Goal: Task Accomplishment & Management: Use online tool/utility

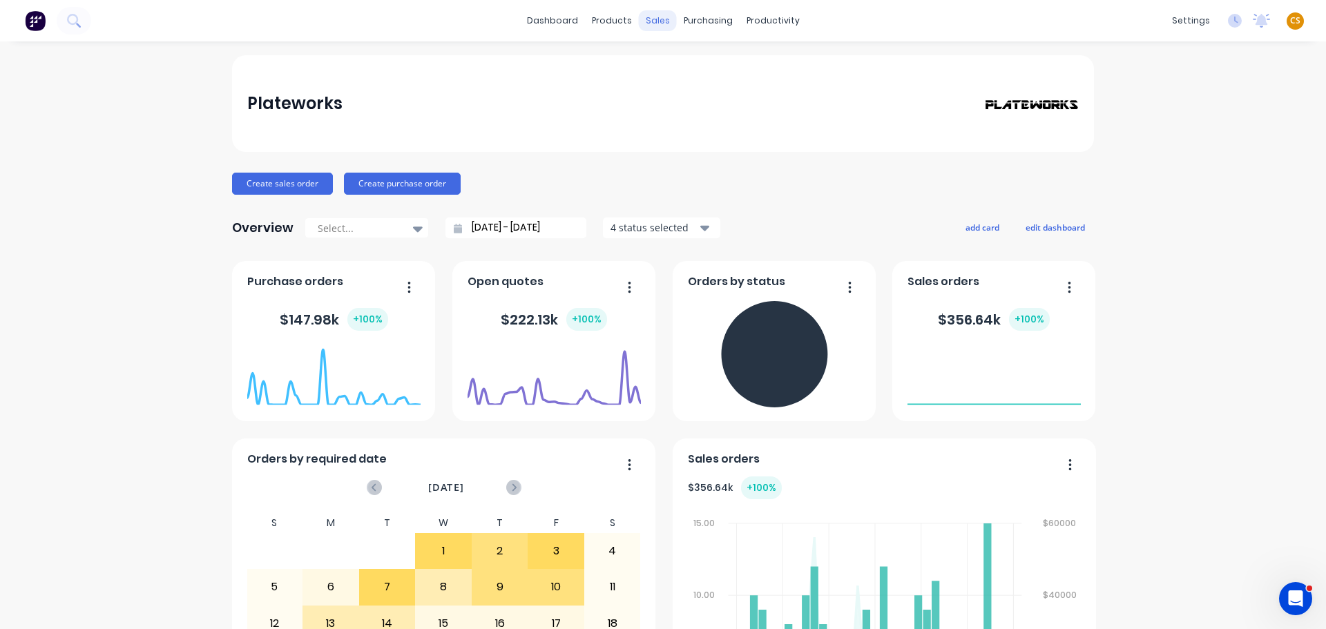
click at [648, 20] on div "sales" at bounding box center [658, 20] width 38 height 21
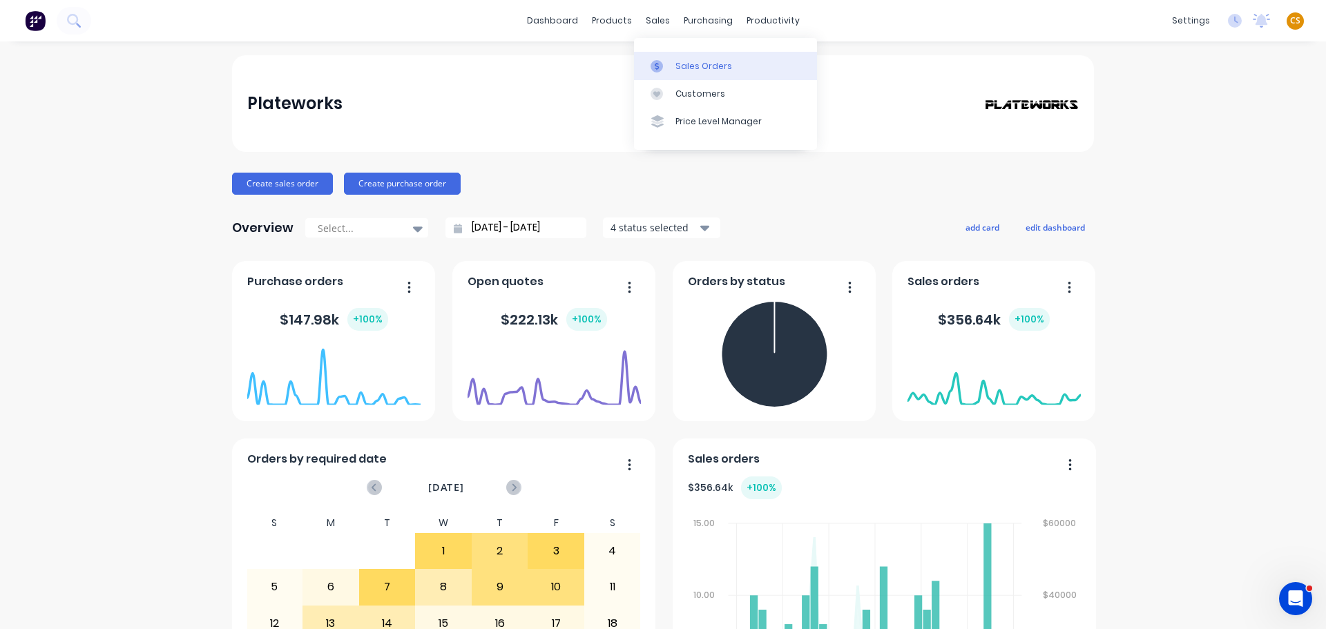
click at [689, 64] on div "Sales Orders" at bounding box center [703, 66] width 57 height 12
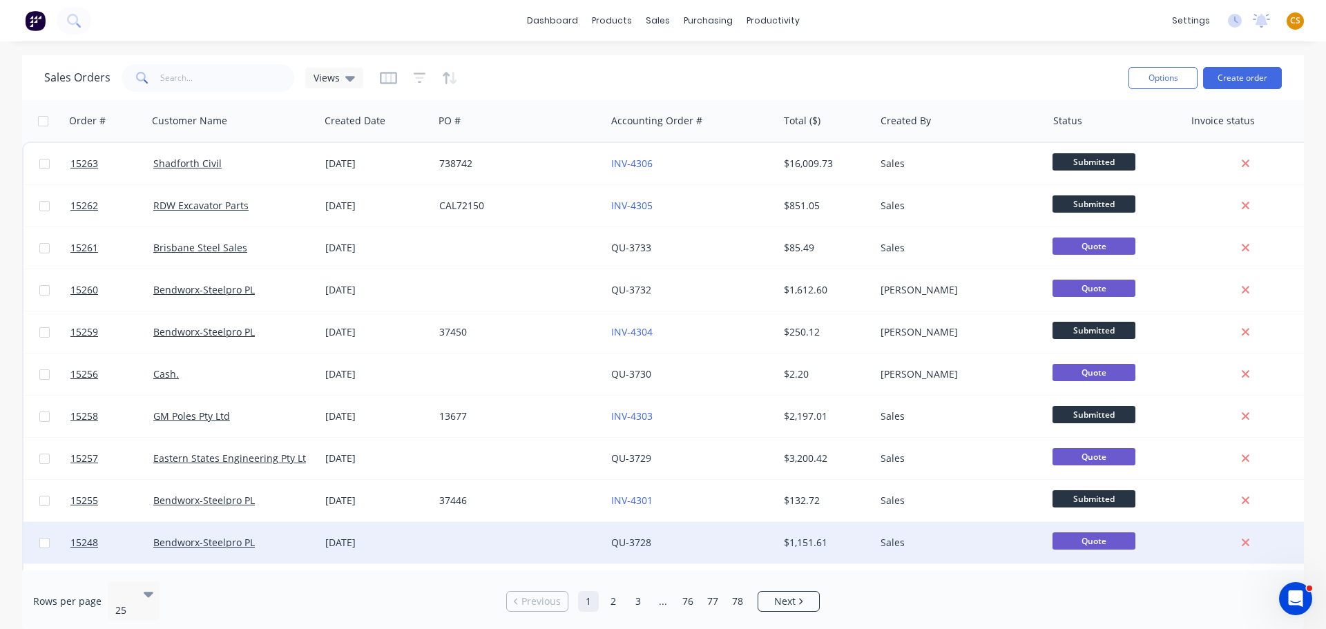
click at [785, 562] on div "$1,151.61" at bounding box center [826, 542] width 97 height 41
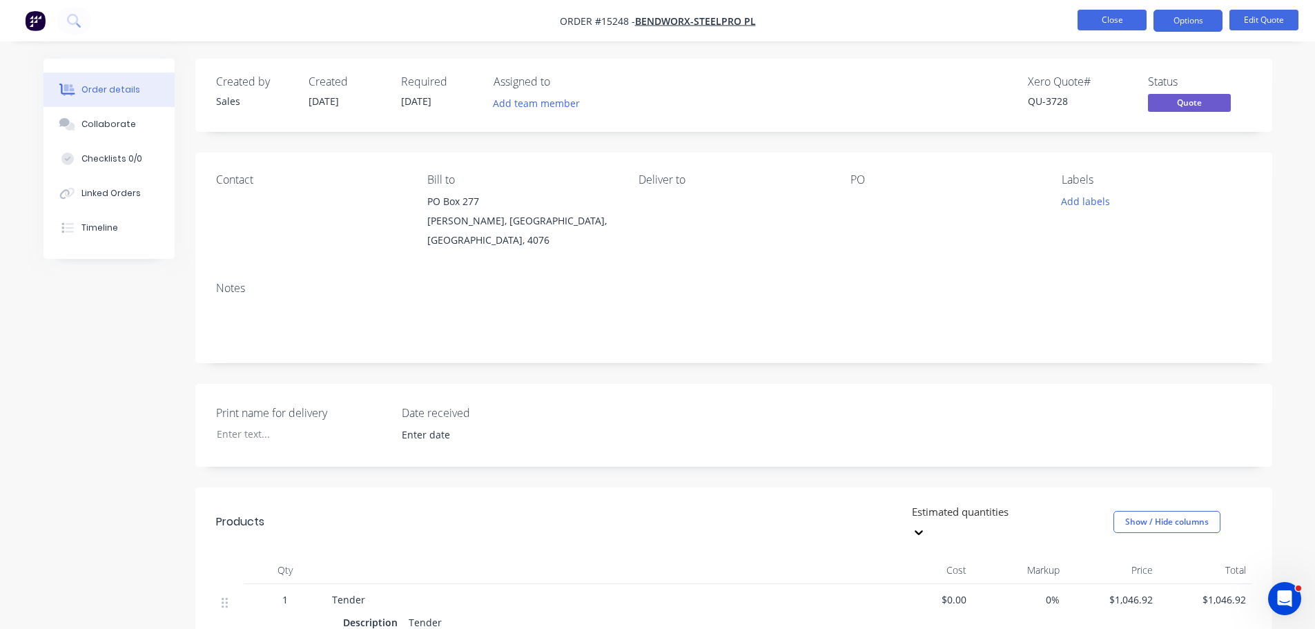
click at [1130, 17] on button "Close" at bounding box center [1112, 20] width 69 height 21
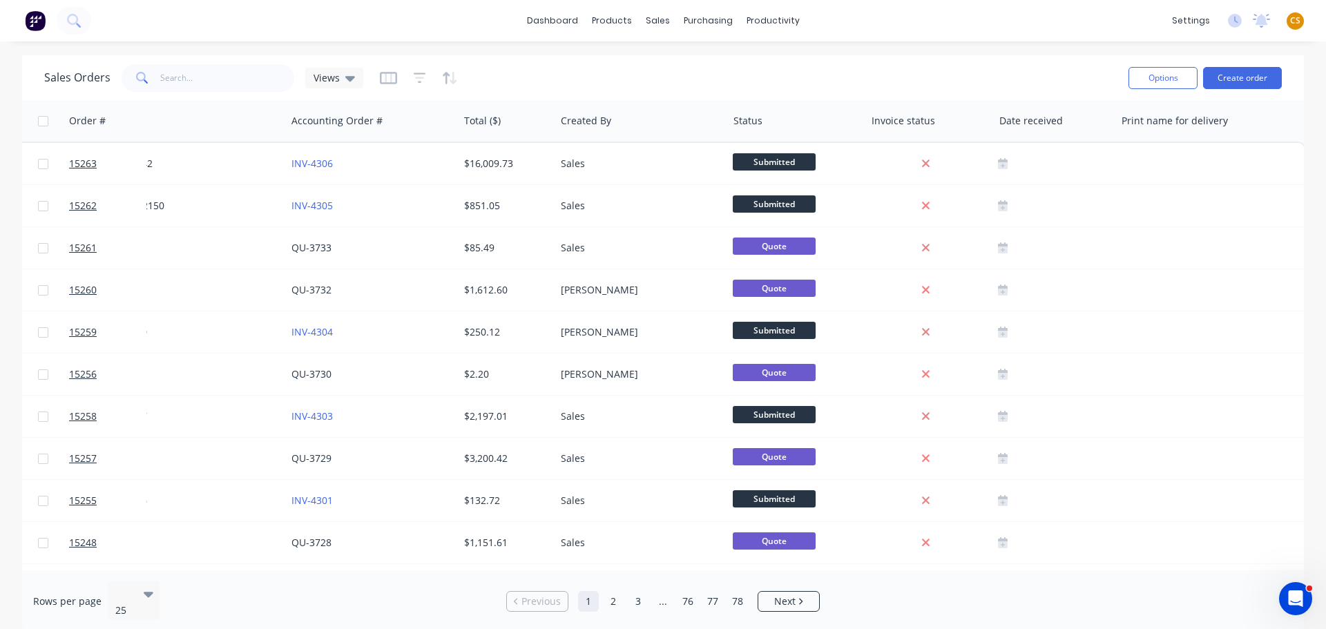
scroll to position [0, 331]
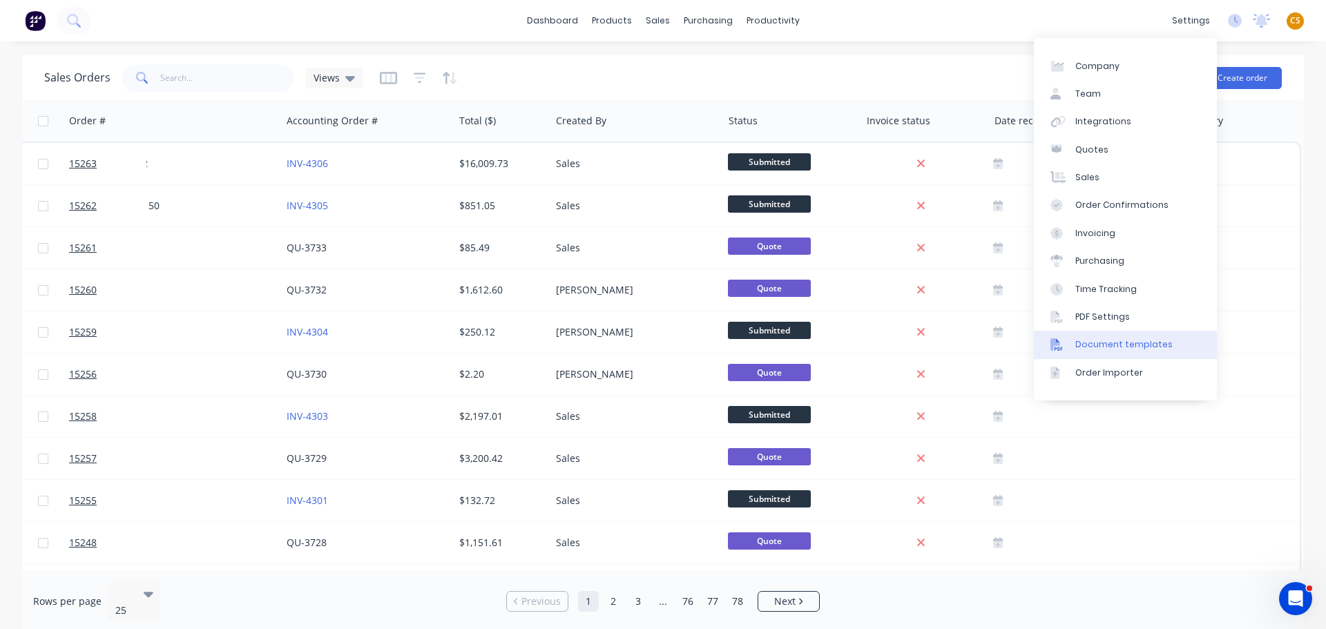
drag, startPoint x: 1131, startPoint y: 346, endPoint x: 1115, endPoint y: 346, distance: 15.9
click at [1131, 346] on div "Document templates" at bounding box center [1123, 344] width 97 height 12
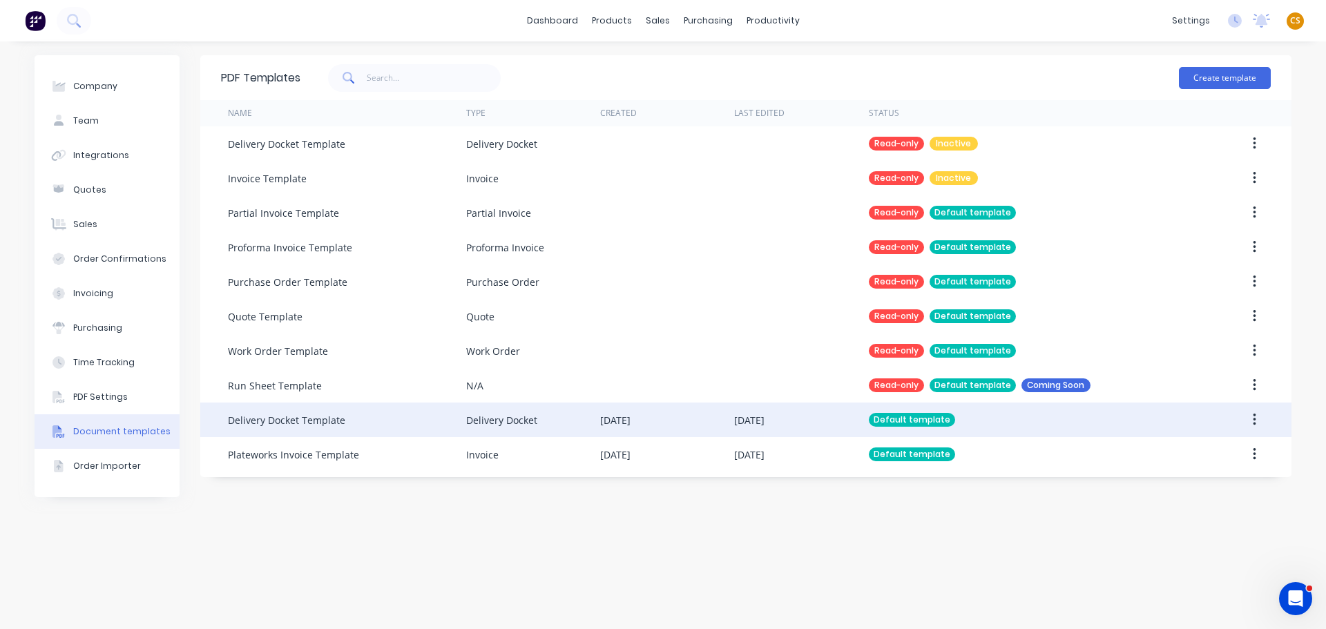
click at [358, 425] on div "Delivery Docket Template" at bounding box center [347, 420] width 238 height 35
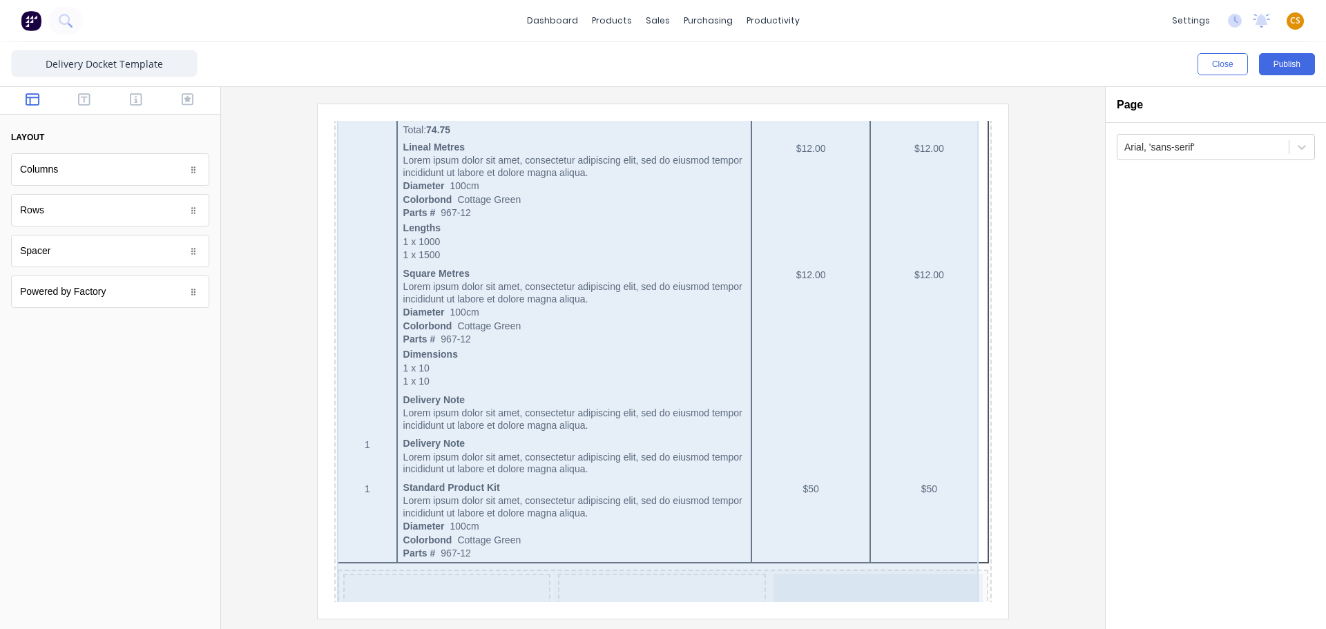
scroll to position [951, 0]
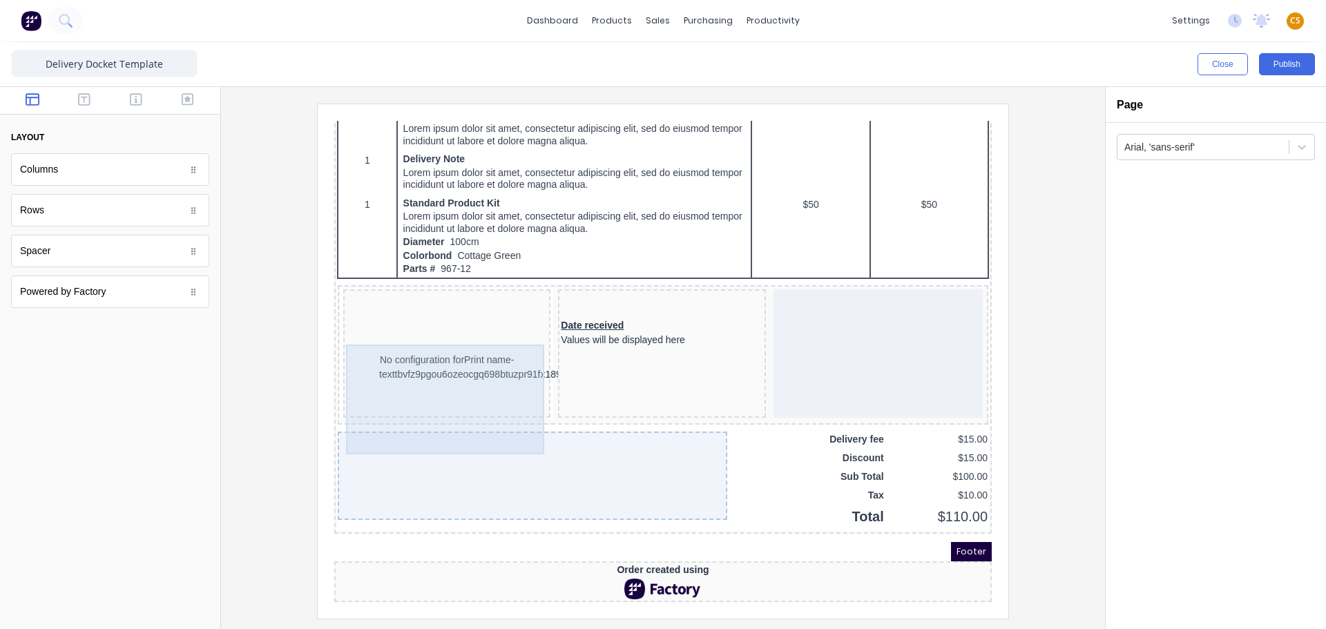
click at [445, 334] on div "No configuration for Print name-texttbvfz9pgou6ozeocgq698btuzpr91fx189rgz9ktqzb…" at bounding box center [430, 350] width 202 height 95
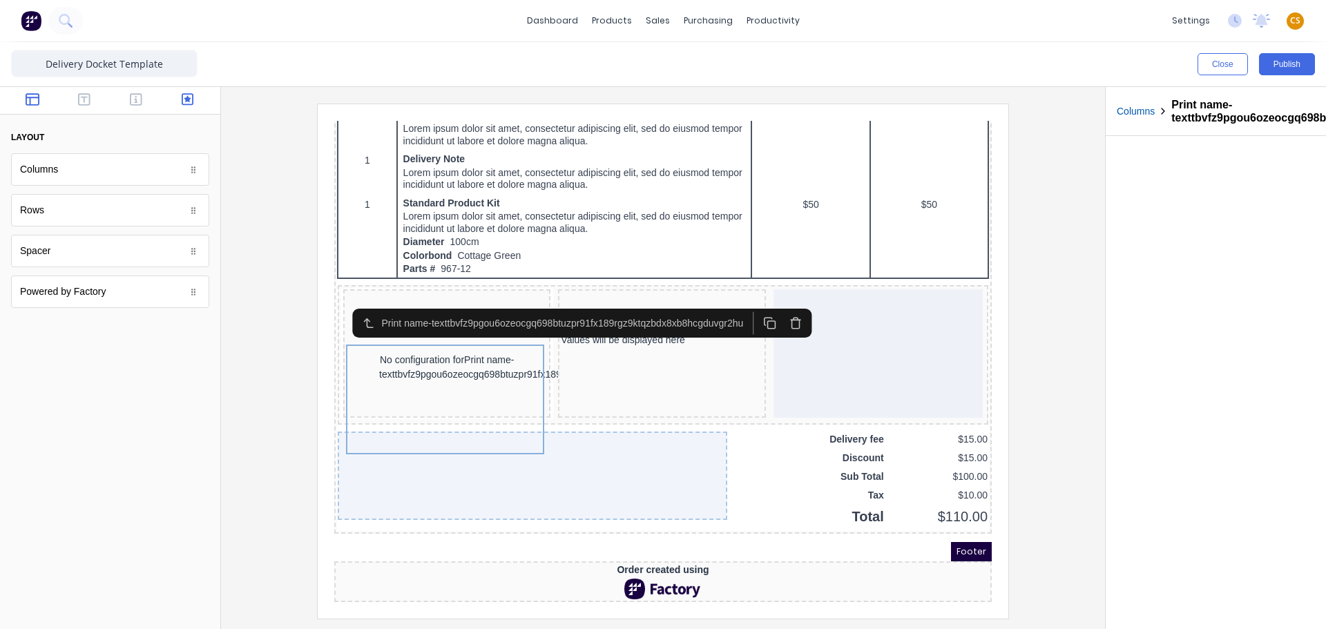
click at [186, 103] on icon "button" at bounding box center [188, 100] width 12 height 14
click at [786, 300] on icon "button" at bounding box center [779, 306] width 13 height 13
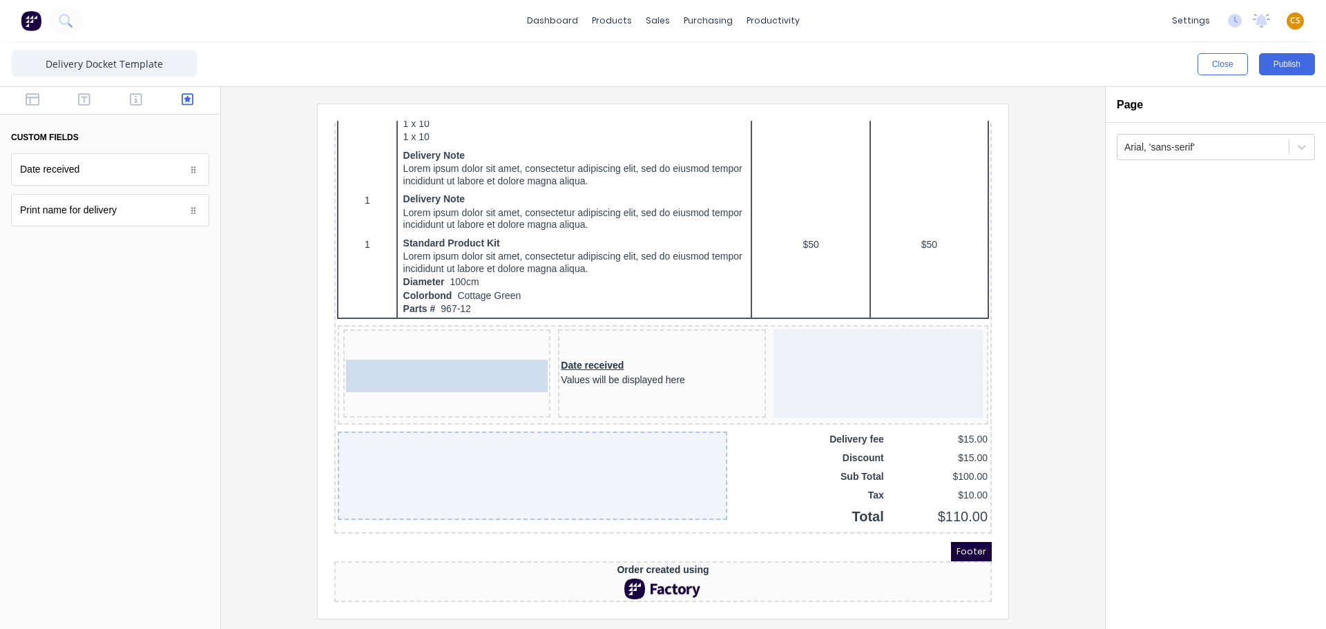
scroll to position [896, 0]
drag, startPoint x: 115, startPoint y: 220, endPoint x: 412, endPoint y: 352, distance: 325.8
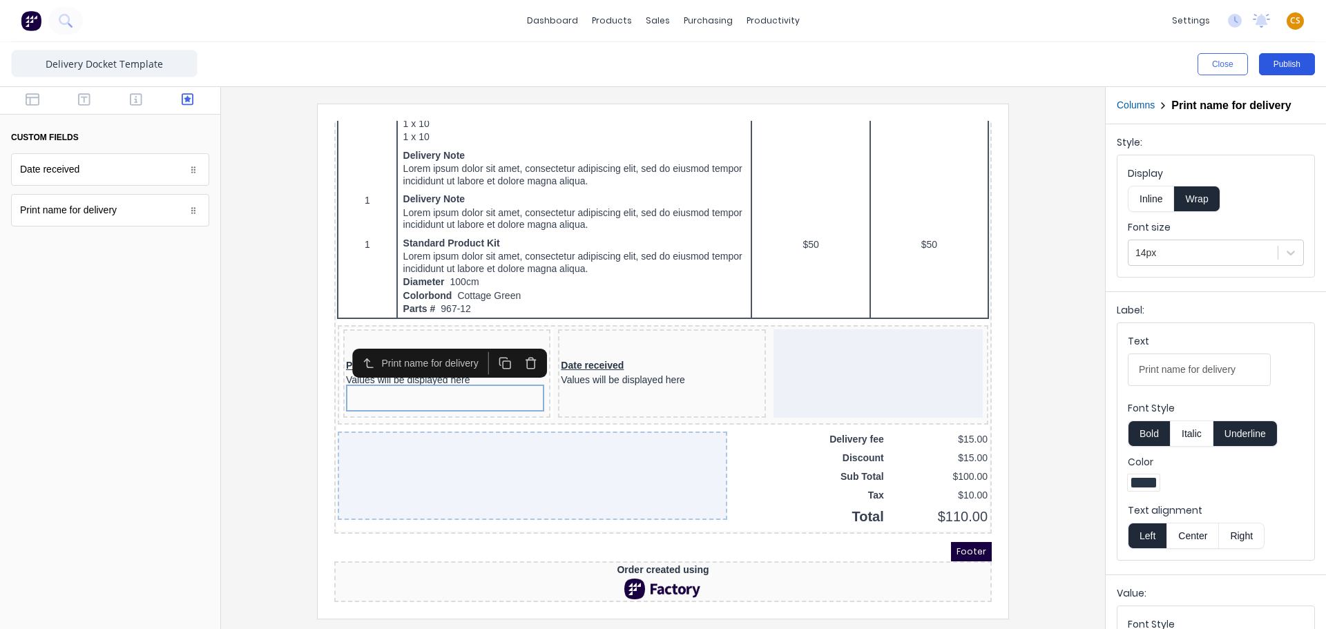
click at [1277, 66] on button "Publish" at bounding box center [1287, 64] width 56 height 22
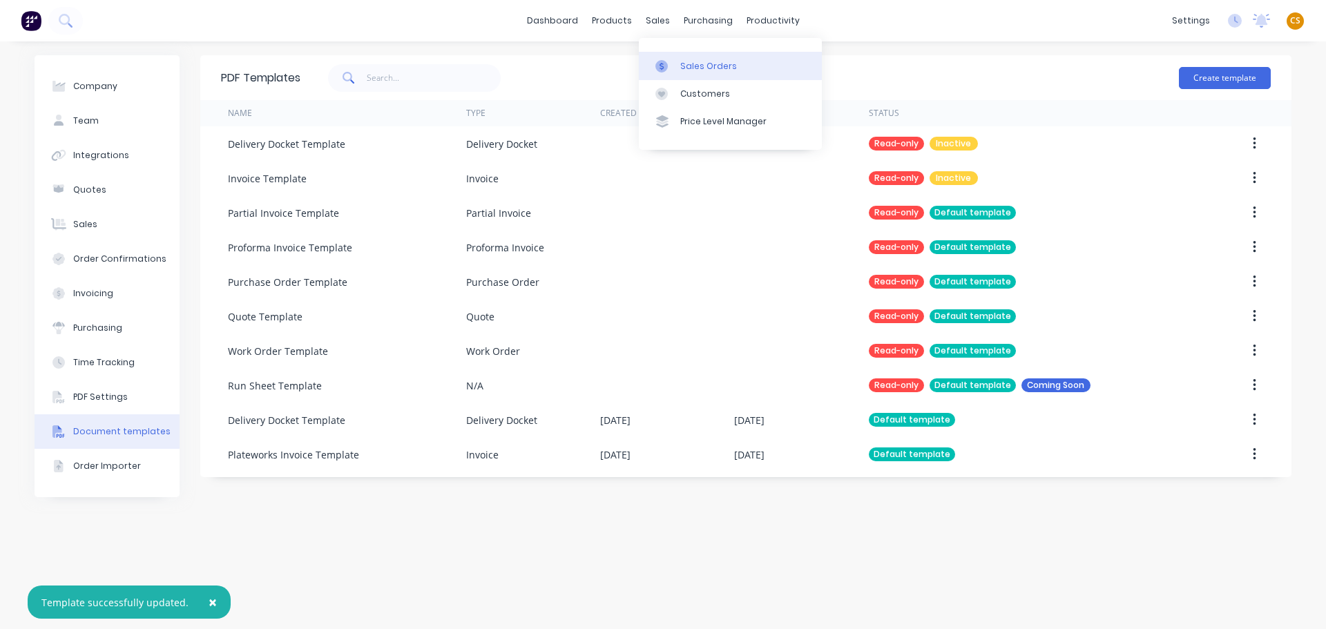
drag, startPoint x: 702, startPoint y: 68, endPoint x: 688, endPoint y: 73, distance: 14.6
click at [702, 68] on div "Sales Orders" at bounding box center [708, 66] width 57 height 12
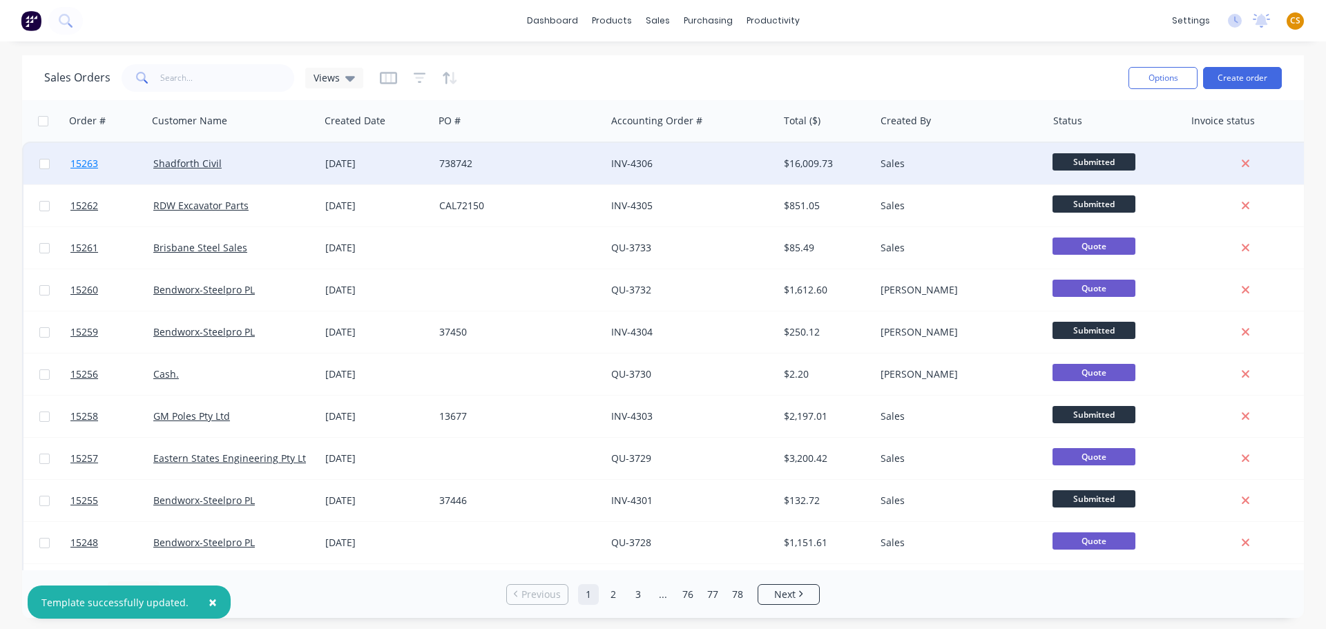
click at [110, 170] on link "15263" at bounding box center [111, 163] width 83 height 41
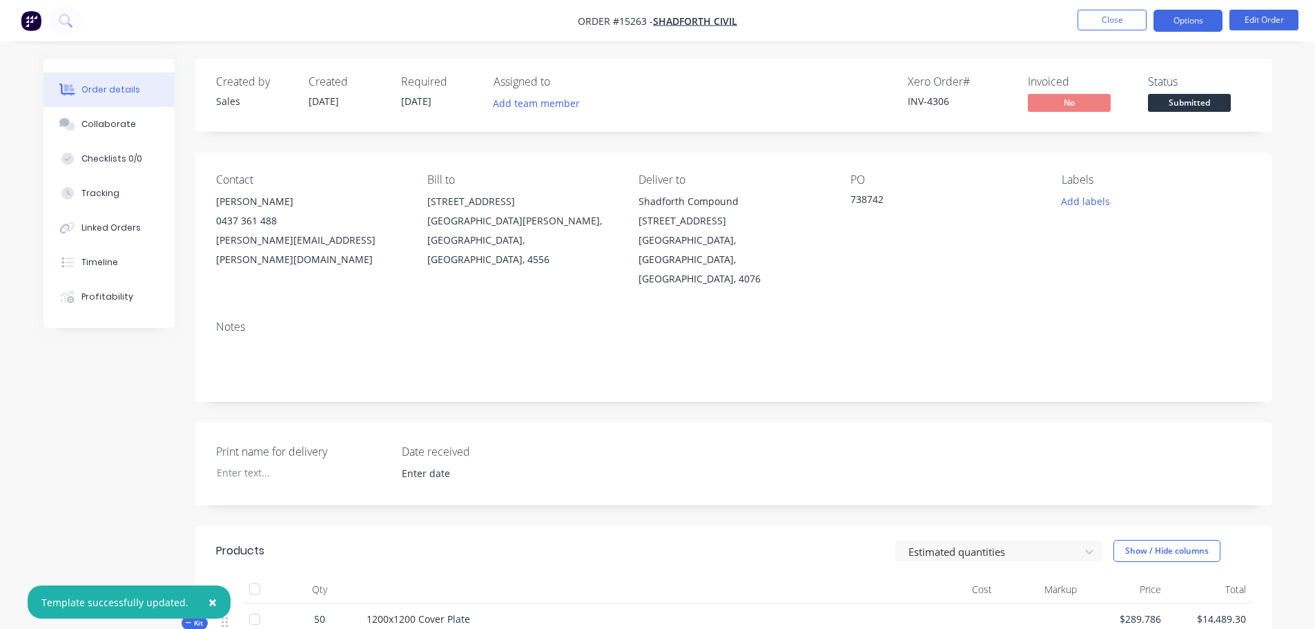
click at [1175, 24] on button "Options" at bounding box center [1188, 21] width 69 height 22
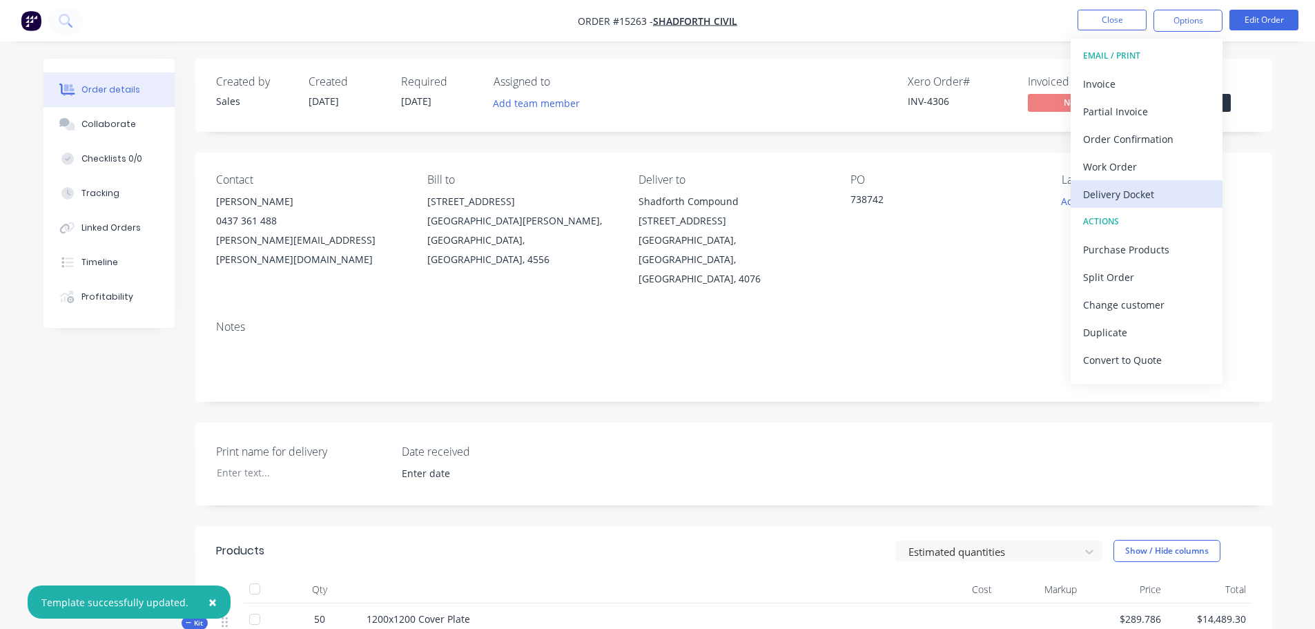
click at [1127, 191] on div "Delivery Docket" at bounding box center [1146, 194] width 127 height 20
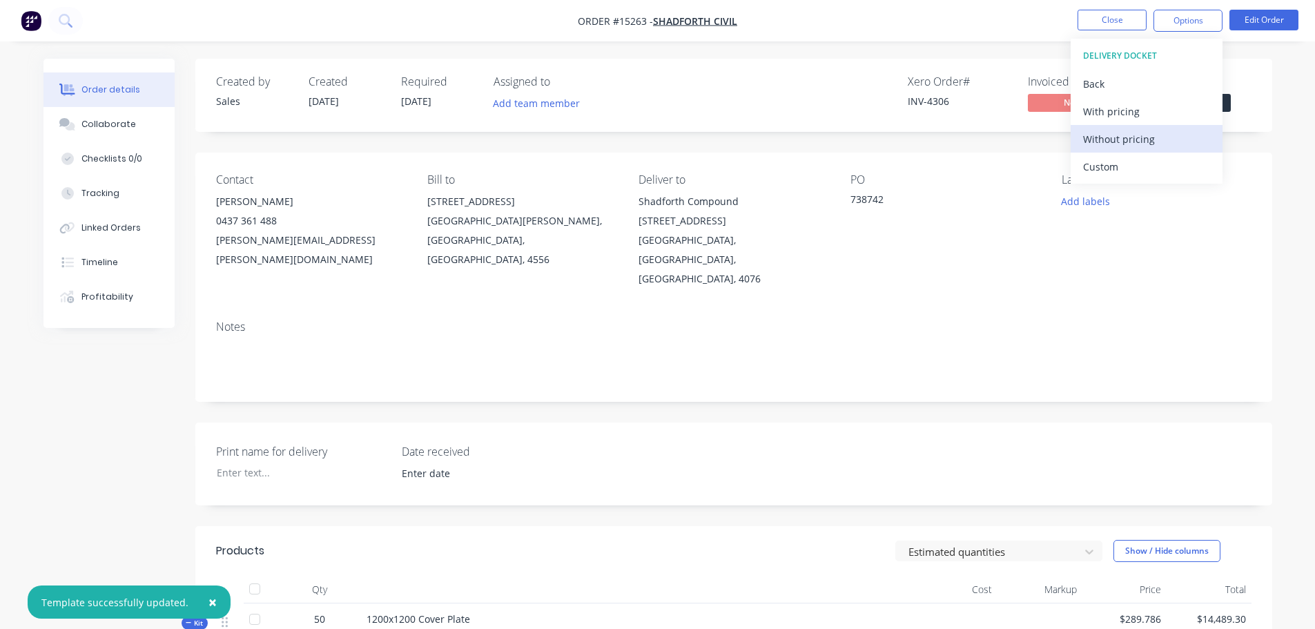
click at [1123, 138] on div "Without pricing" at bounding box center [1146, 139] width 127 height 20
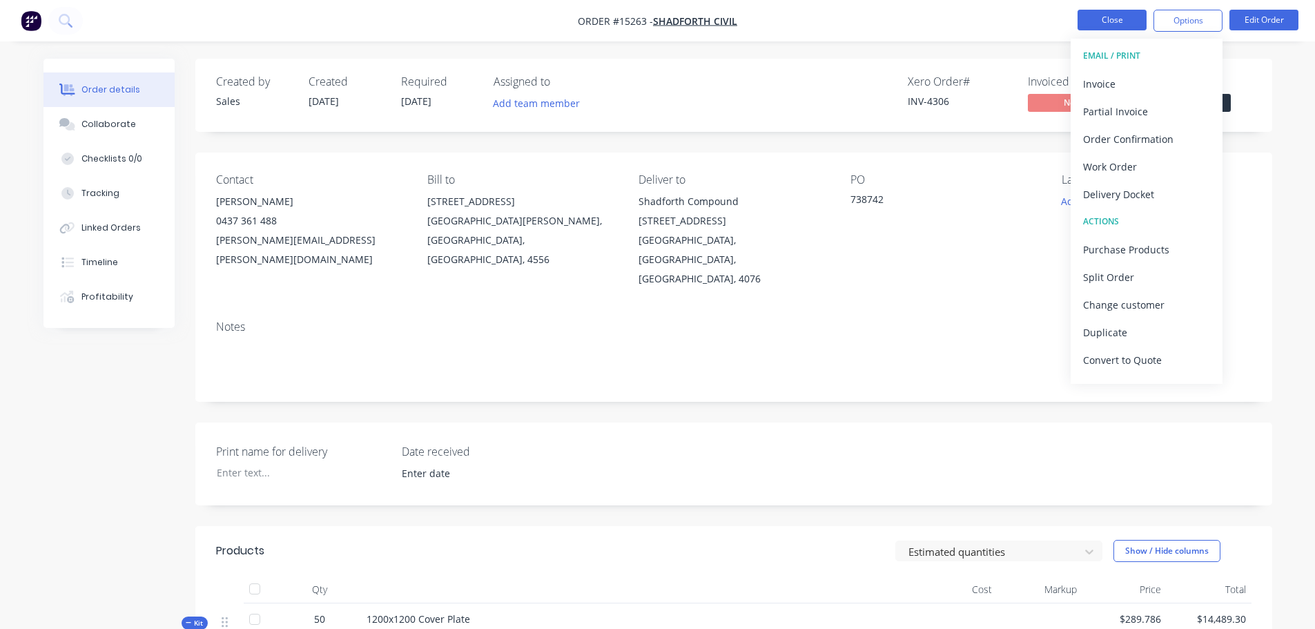
click at [1117, 23] on button "Close" at bounding box center [1112, 20] width 69 height 21
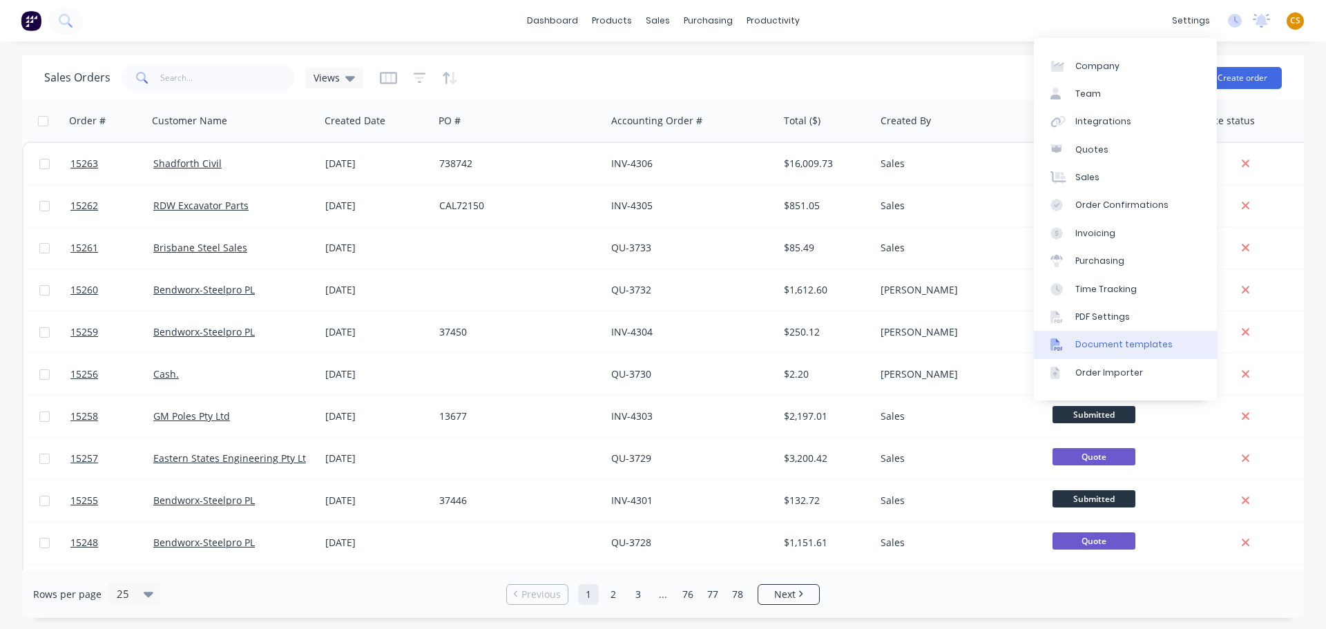
click at [1125, 342] on div "Document templates" at bounding box center [1123, 344] width 97 height 12
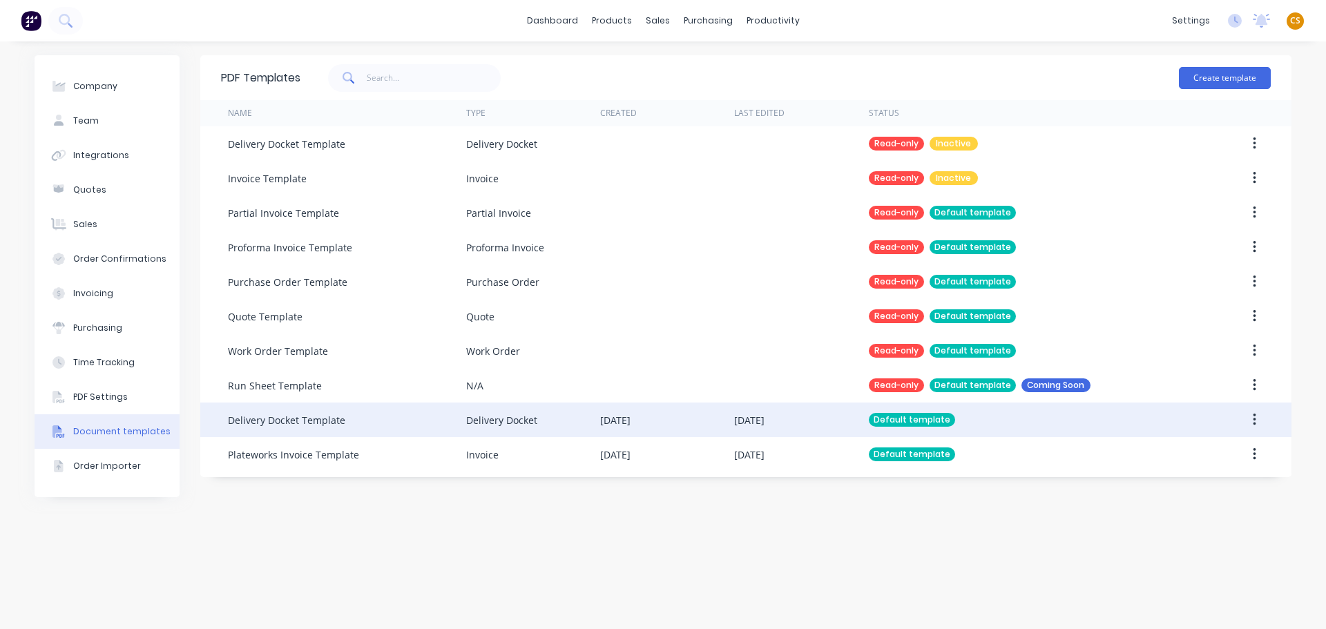
click at [648, 427] on div "10 Oct 2025" at bounding box center [667, 420] width 134 height 35
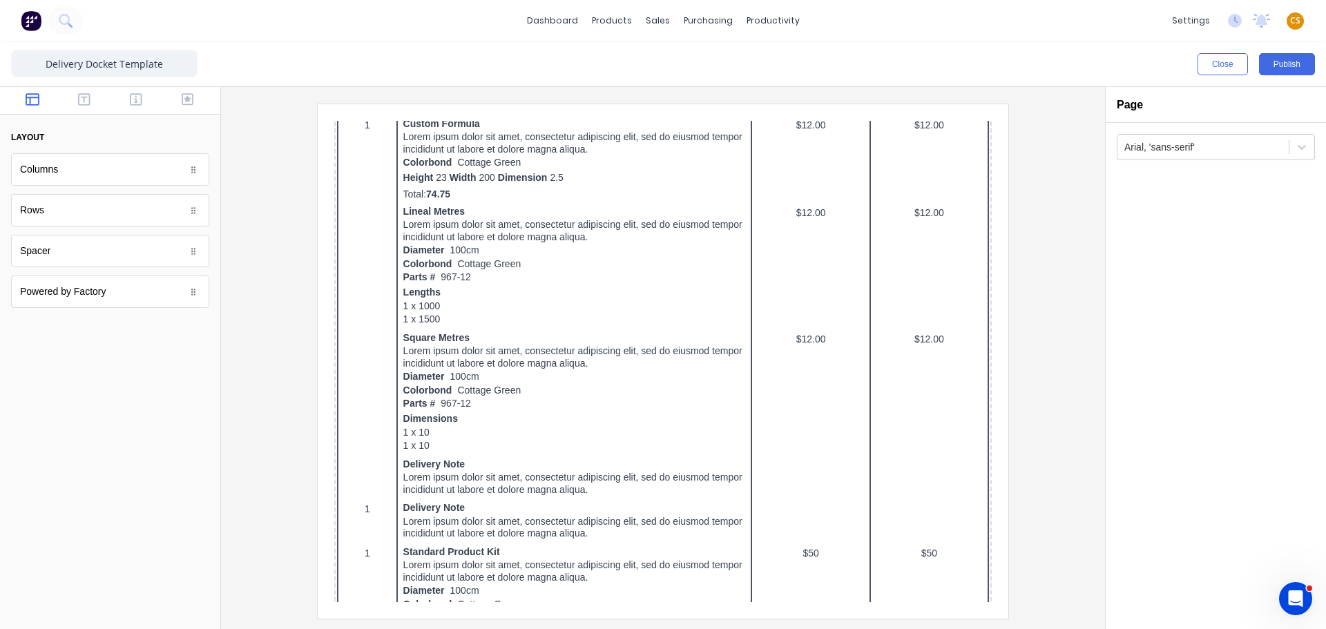
scroll to position [896, 0]
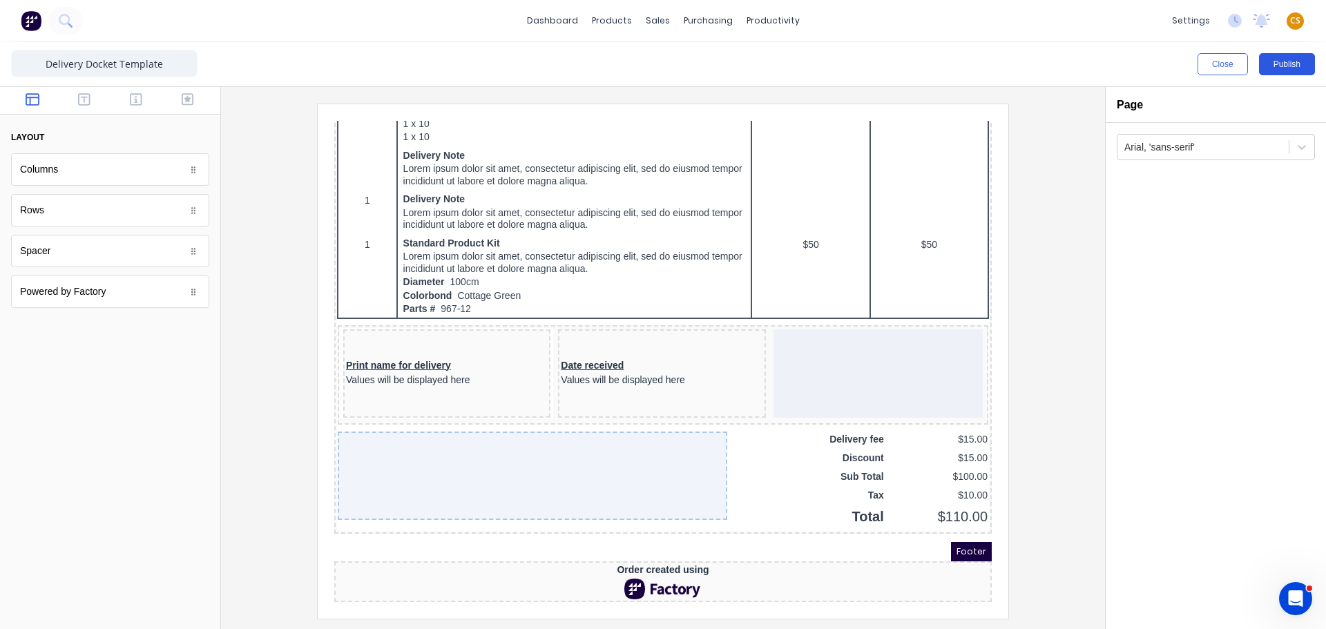
click at [1292, 65] on button "Publish" at bounding box center [1287, 64] width 56 height 22
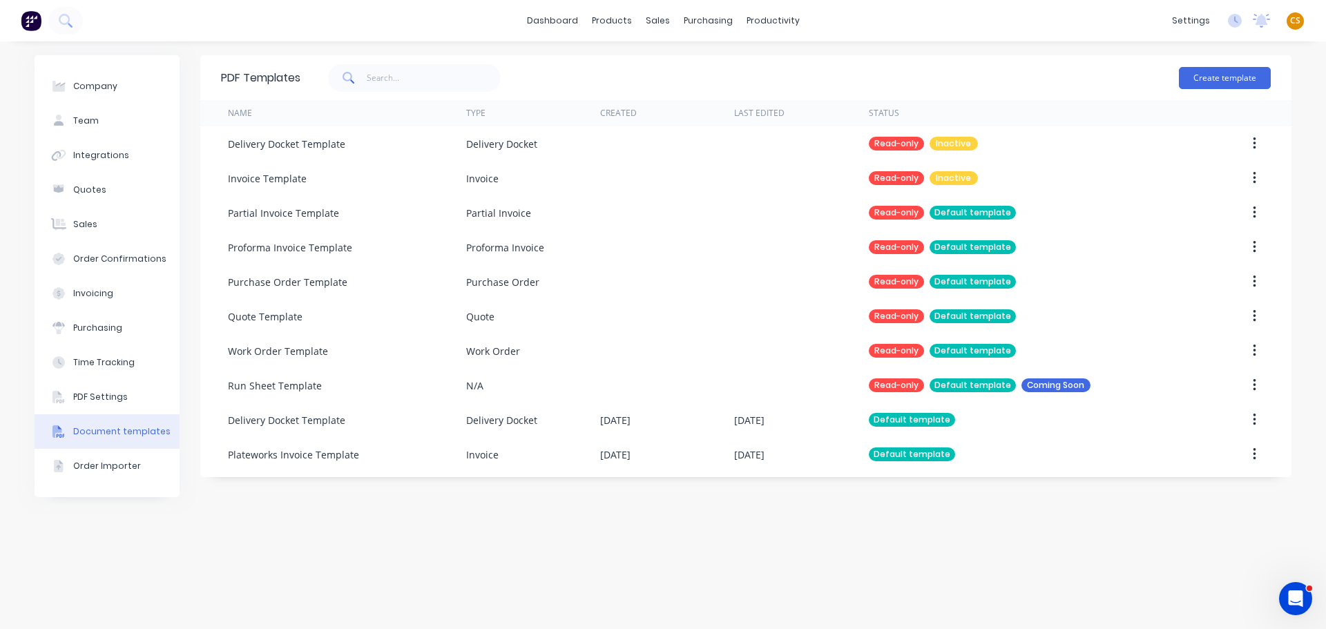
click at [908, 20] on div "dashboard products sales purchasing productivity dashboard products Product Cat…" at bounding box center [663, 20] width 1326 height 41
click at [1297, 23] on span "CS" at bounding box center [1295, 21] width 10 height 12
click at [1190, 177] on div "Sign out" at bounding box center [1177, 173] width 37 height 12
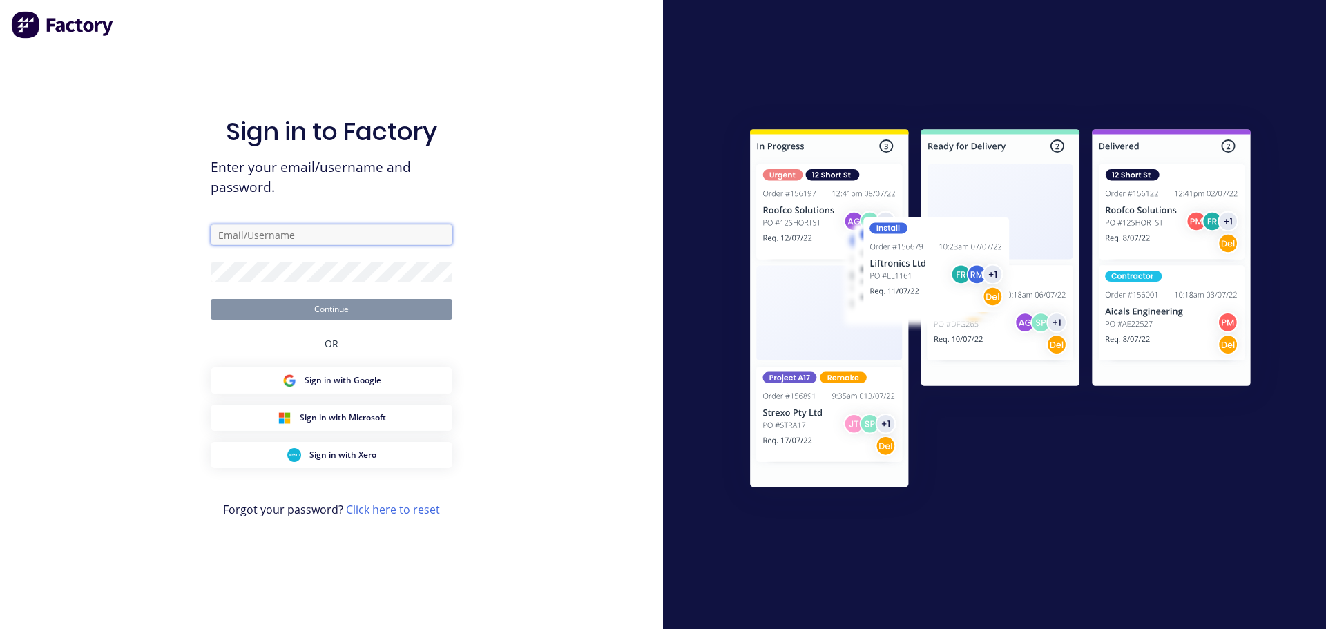
click at [289, 231] on input "text" at bounding box center [332, 234] width 242 height 21
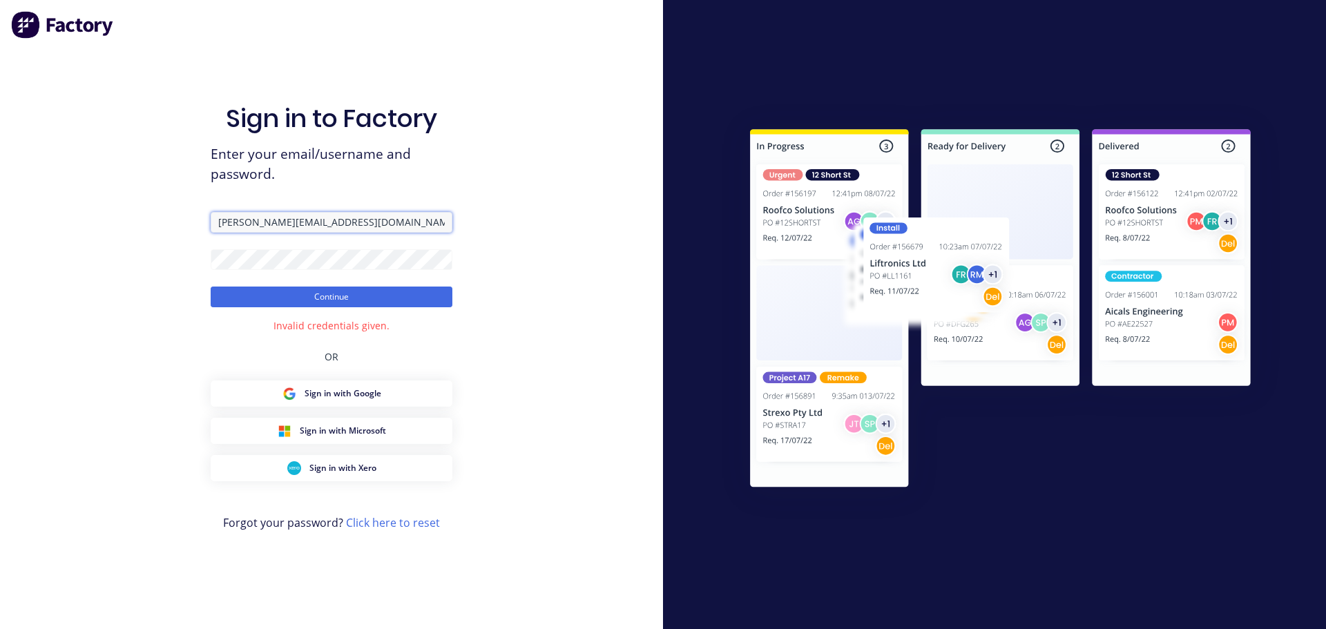
drag, startPoint x: 308, startPoint y: 221, endPoint x: 155, endPoint y: 217, distance: 152.7
click at [155, 217] on div "Sign in to Factory Enter your email/username and password. [PERSON_NAME][EMAIL_…" at bounding box center [331, 314] width 663 height 629
paste input "[PERSON_NAME][EMAIL_ADDRESS][DOMAIN_NAME]"
type input "[PERSON_NAME][EMAIL_ADDRESS][DOMAIN_NAME]"
click at [241, 298] on button "Continue" at bounding box center [332, 297] width 242 height 21
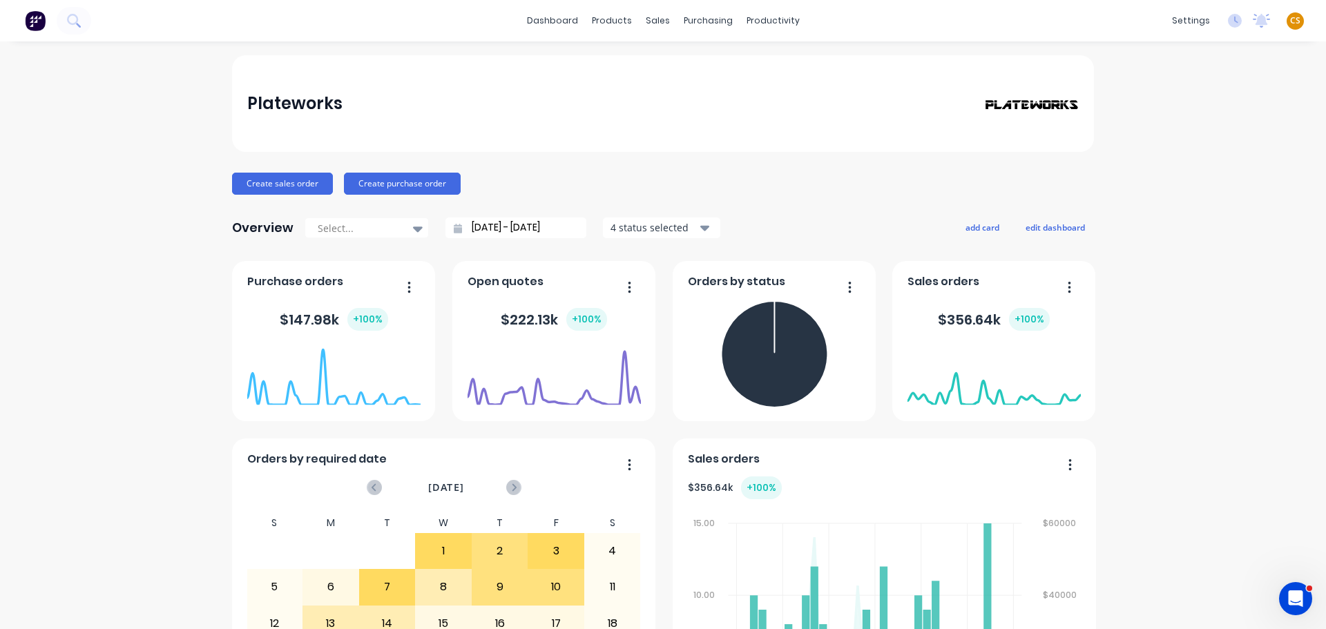
drag, startPoint x: 1172, startPoint y: 217, endPoint x: 1171, endPoint y: 226, distance: 9.0
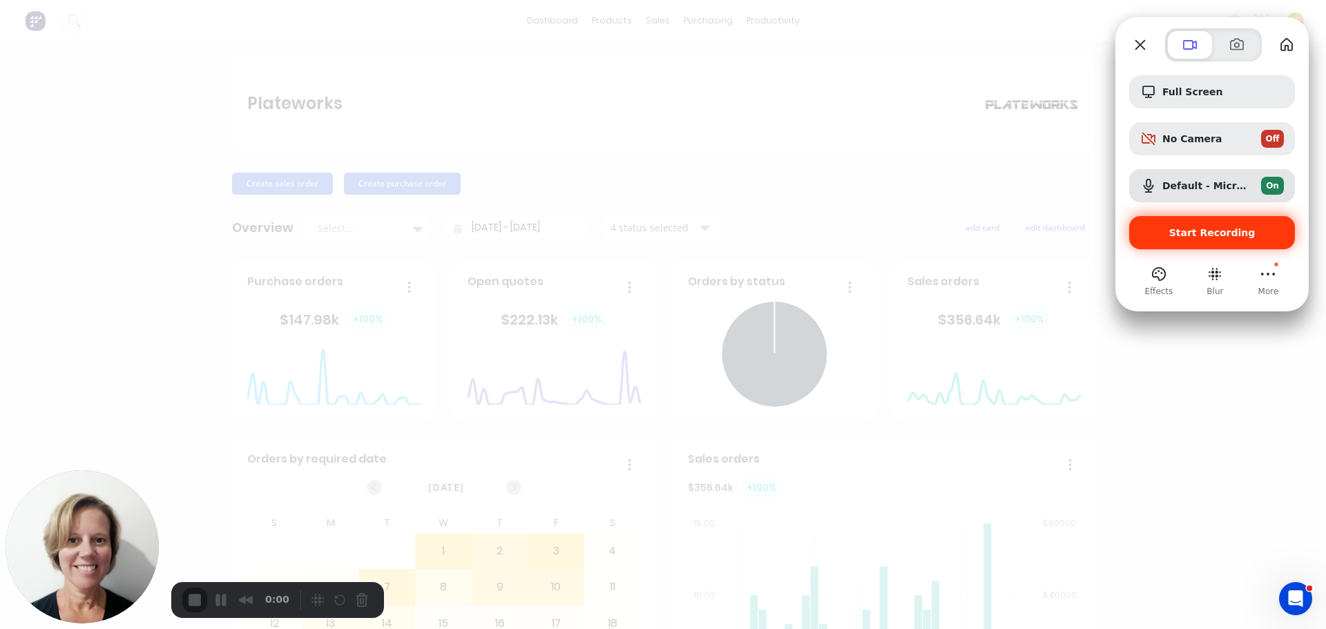
click at [1162, 236] on span "Start Recording" at bounding box center [1212, 232] width 144 height 11
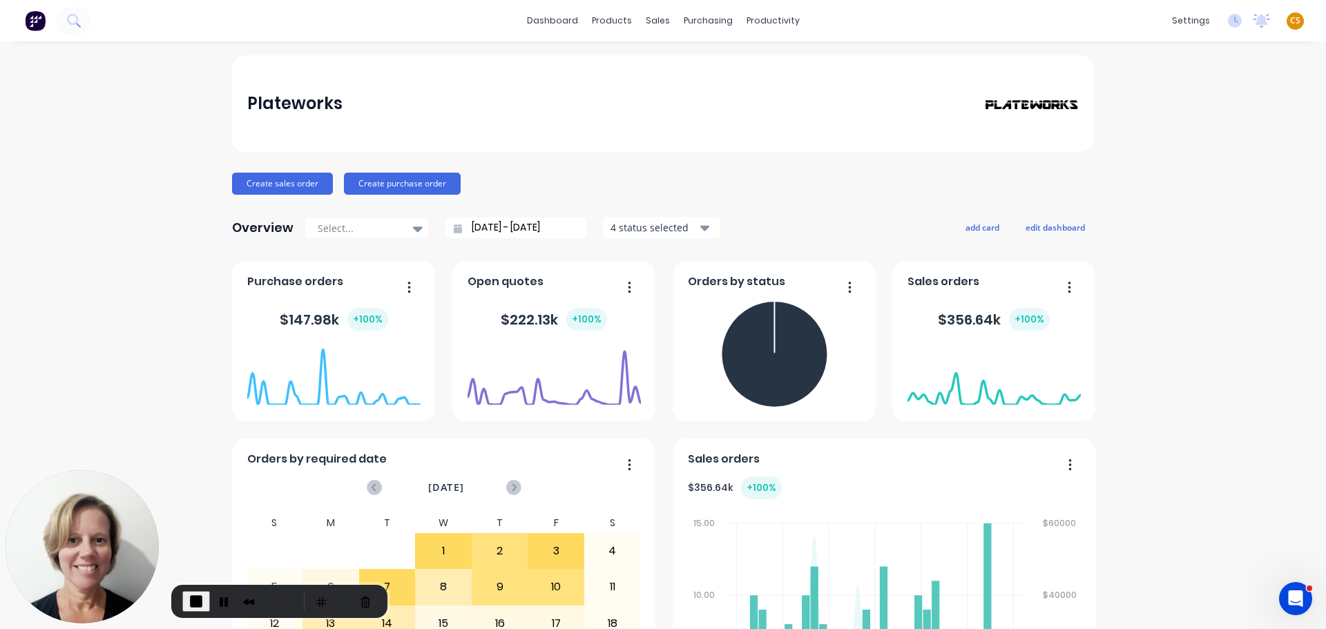
click at [271, 102] on div "Plateworks" at bounding box center [294, 104] width 95 height 28
click at [693, 65] on div "Sales Orders" at bounding box center [703, 66] width 57 height 12
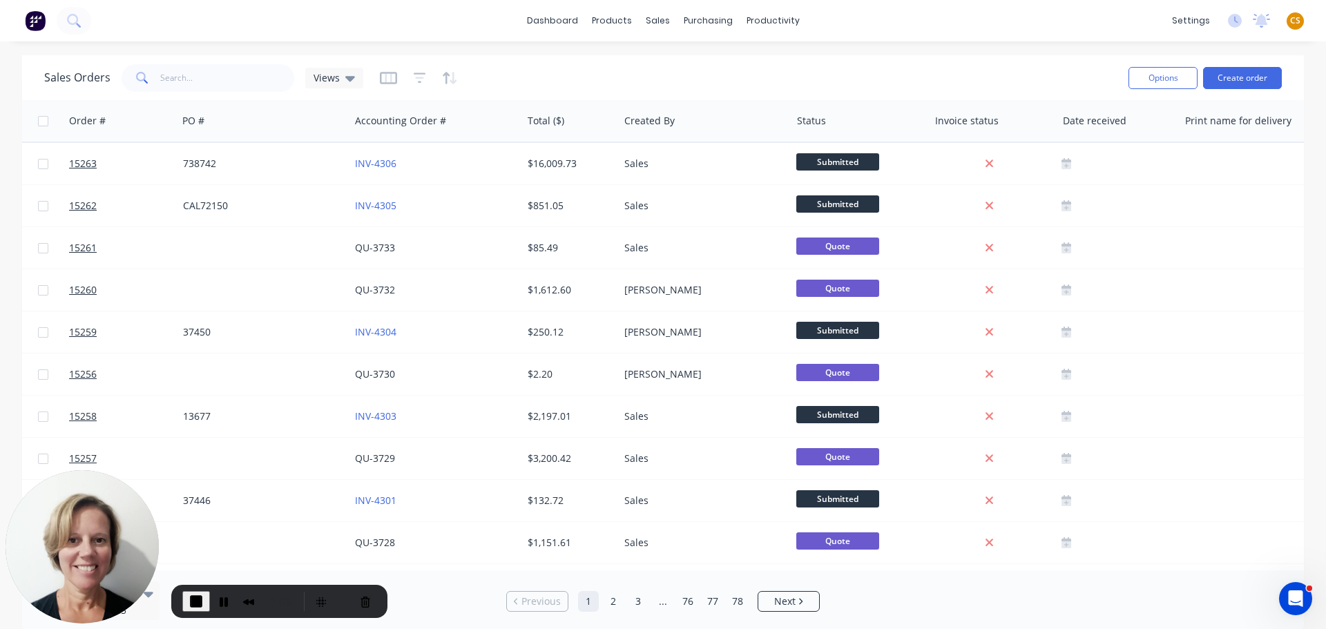
scroll to position [0, 331]
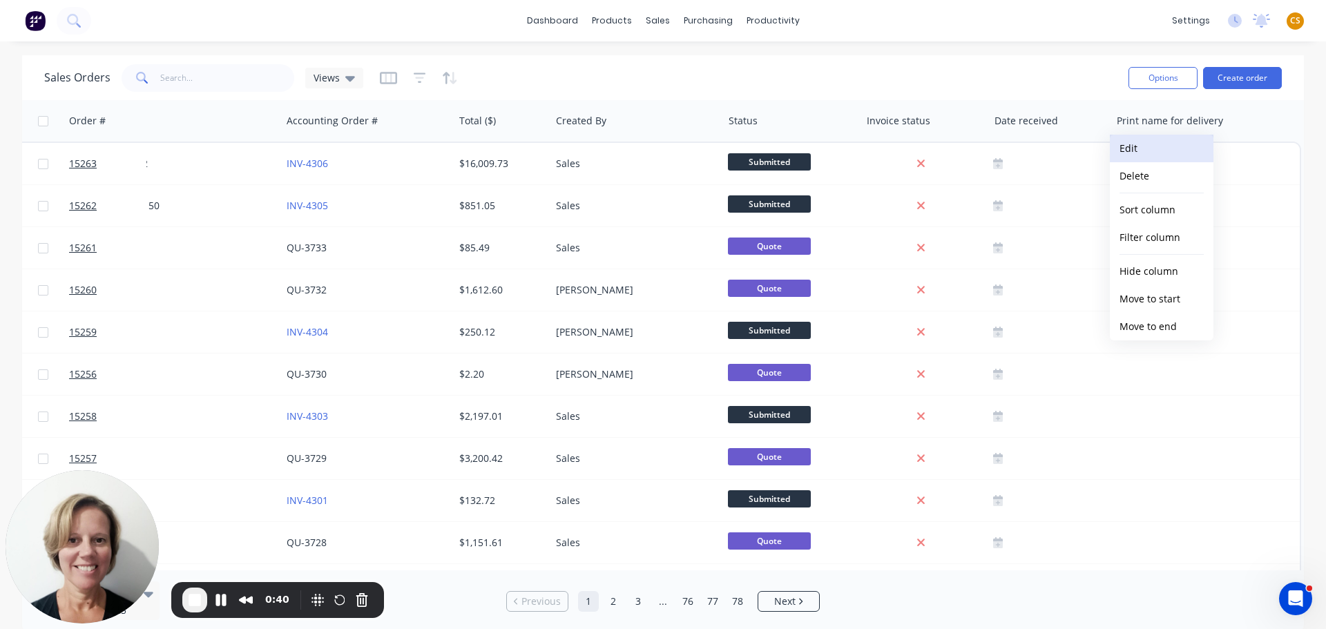
click at [1127, 149] on button "Edit" at bounding box center [1162, 149] width 104 height 28
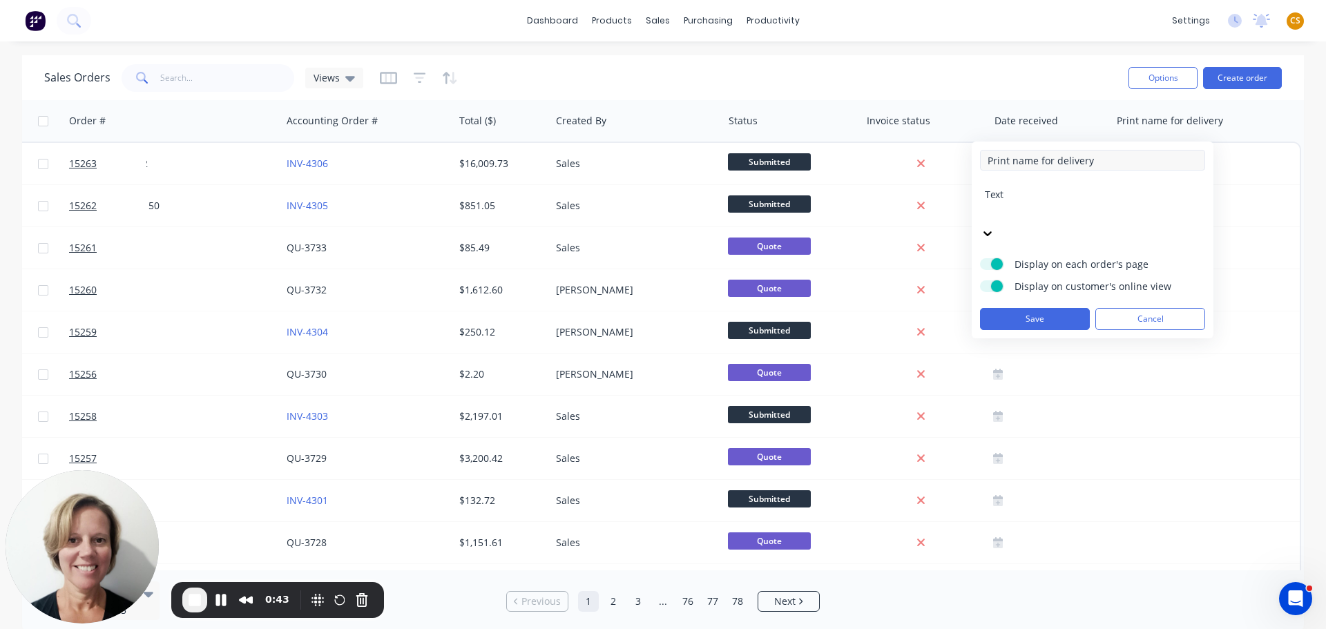
drag, startPoint x: 1034, startPoint y: 160, endPoint x: 1121, endPoint y: 160, distance: 87.0
click at [1121, 160] on input "Print name for delivery" at bounding box center [1092, 160] width 225 height 21
type input "Print name"
click at [1052, 308] on button "Save" at bounding box center [1035, 319] width 110 height 22
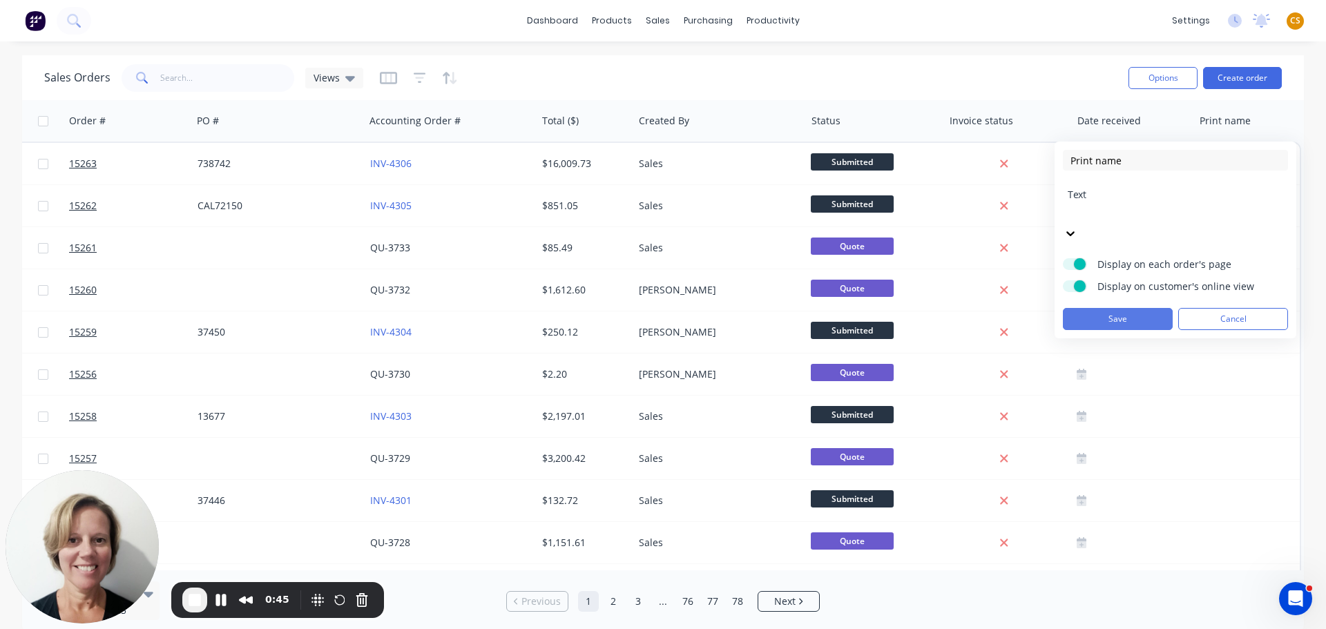
scroll to position [0, 249]
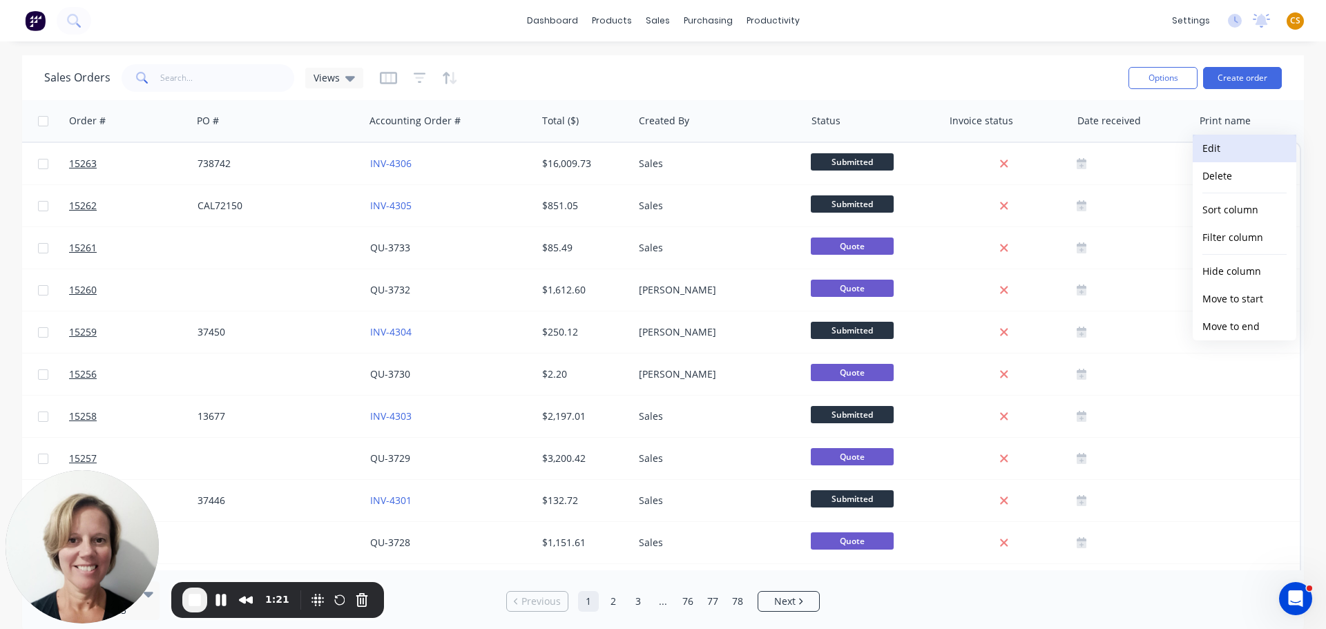
click at [1214, 154] on button "Edit" at bounding box center [1245, 149] width 104 height 28
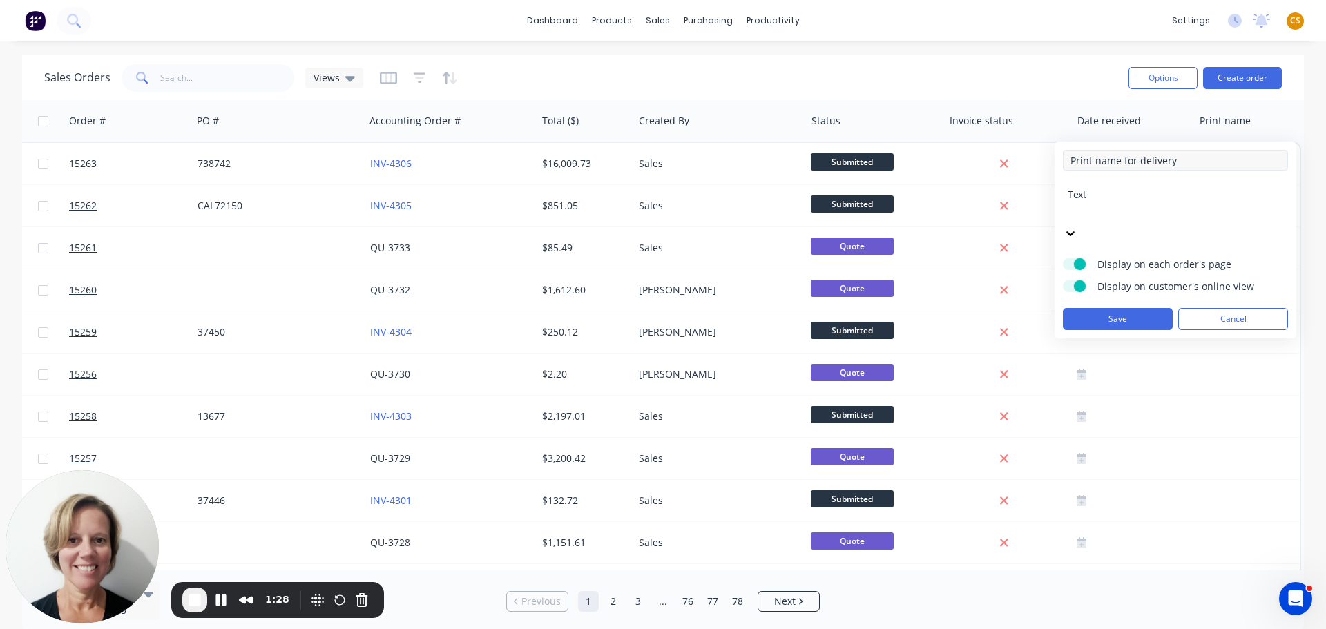
click at [1135, 162] on input "Print name for delivery" at bounding box center [1175, 160] width 225 height 21
type input "Print name for receipt of delivery"
click at [1145, 202] on div "Text" at bounding box center [1175, 214] width 225 height 60
click at [1139, 200] on div "Text" at bounding box center [1175, 214] width 225 height 60
click at [1275, 198] on div "Text" at bounding box center [1175, 214] width 225 height 60
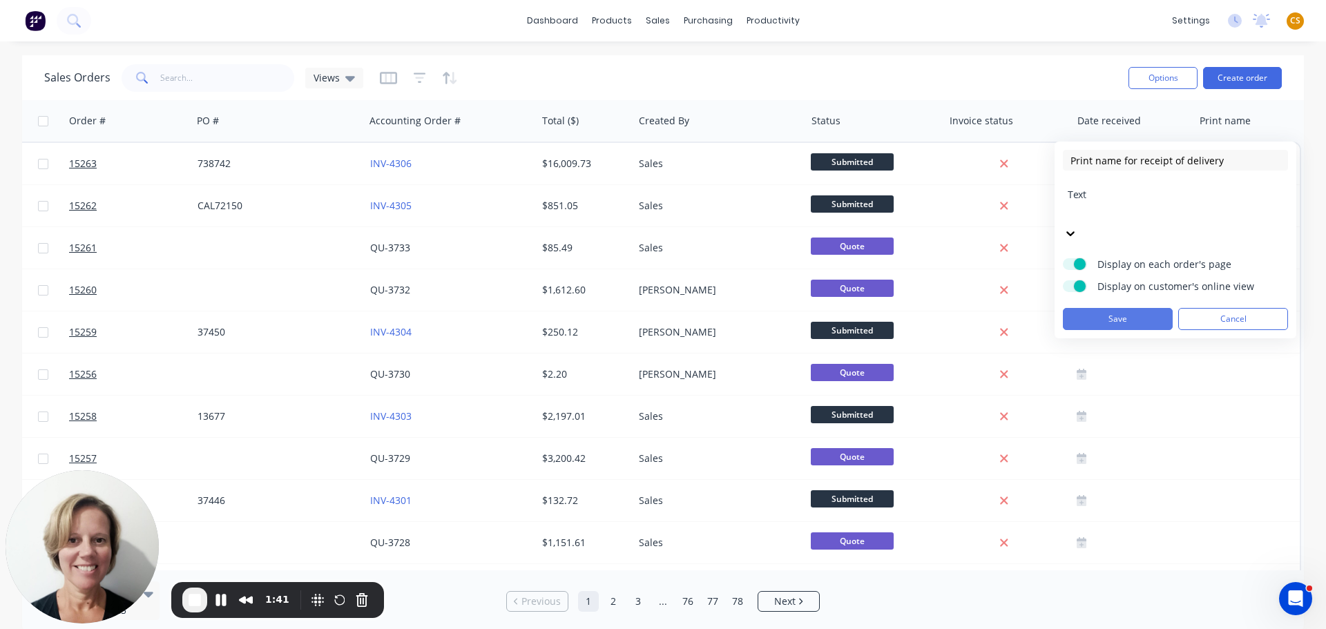
click at [1114, 308] on button "Save" at bounding box center [1118, 319] width 110 height 22
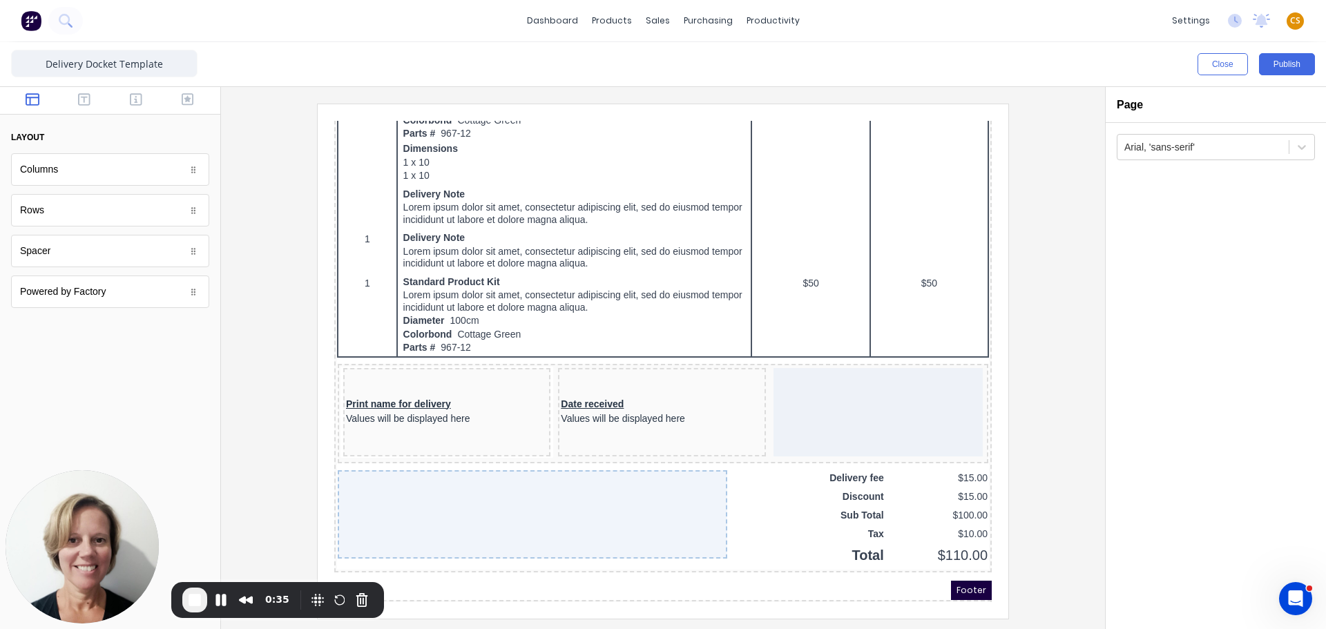
scroll to position [829, 0]
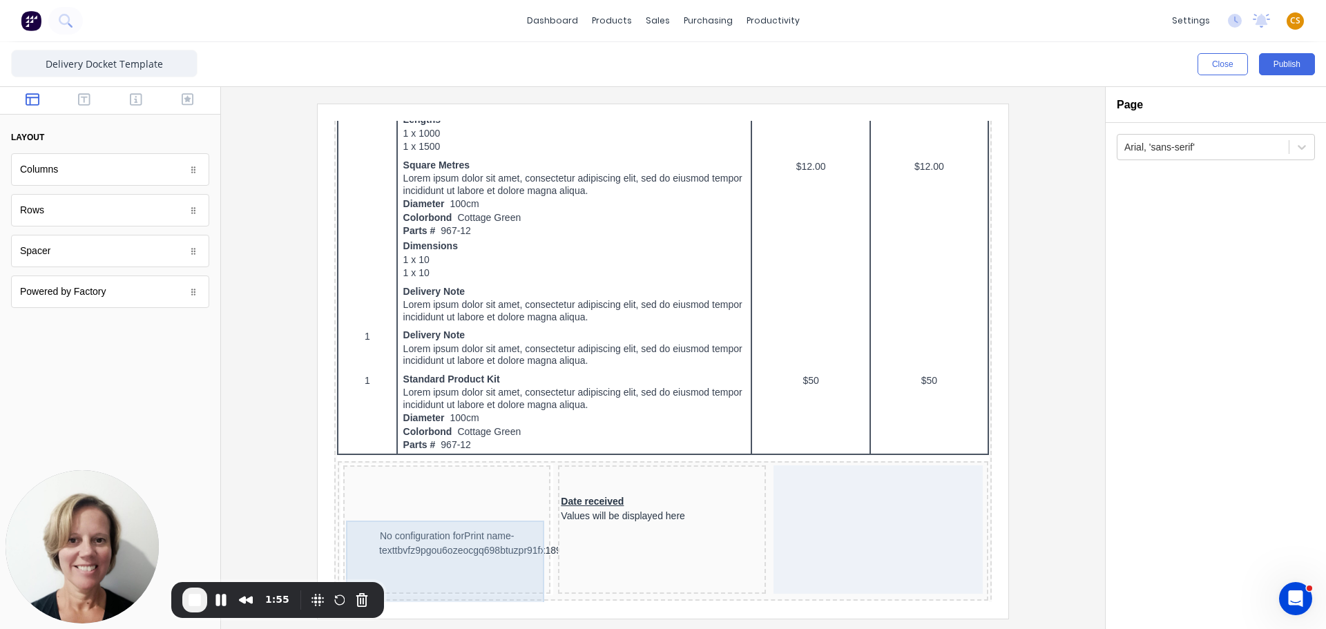
scroll to position [951, 0]
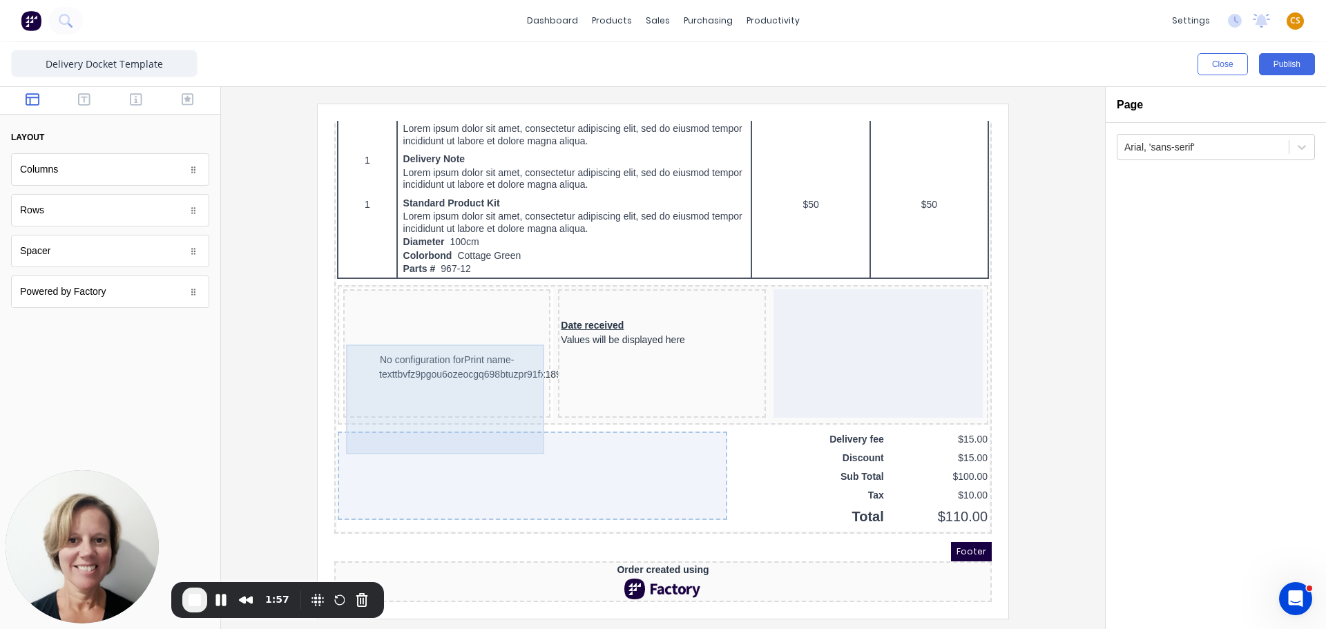
click at [414, 331] on div "No configuration for Print name-texttbvfz9pgou6ozeocgq698btuzpr91fx189rgz9ktqzb…" at bounding box center [430, 350] width 202 height 95
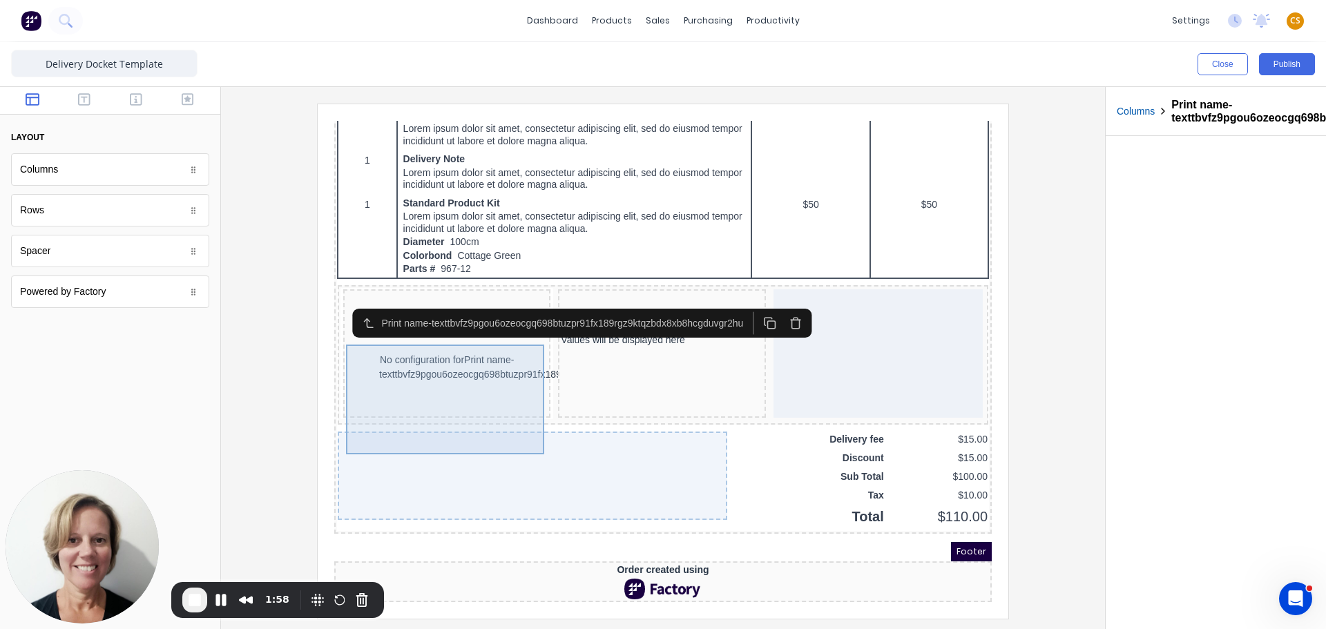
click at [414, 332] on div "No configuration for Print name-texttbvfz9pgou6ozeocgq698btuzpr91fx189rgz9ktqzb…" at bounding box center [430, 350] width 202 height 95
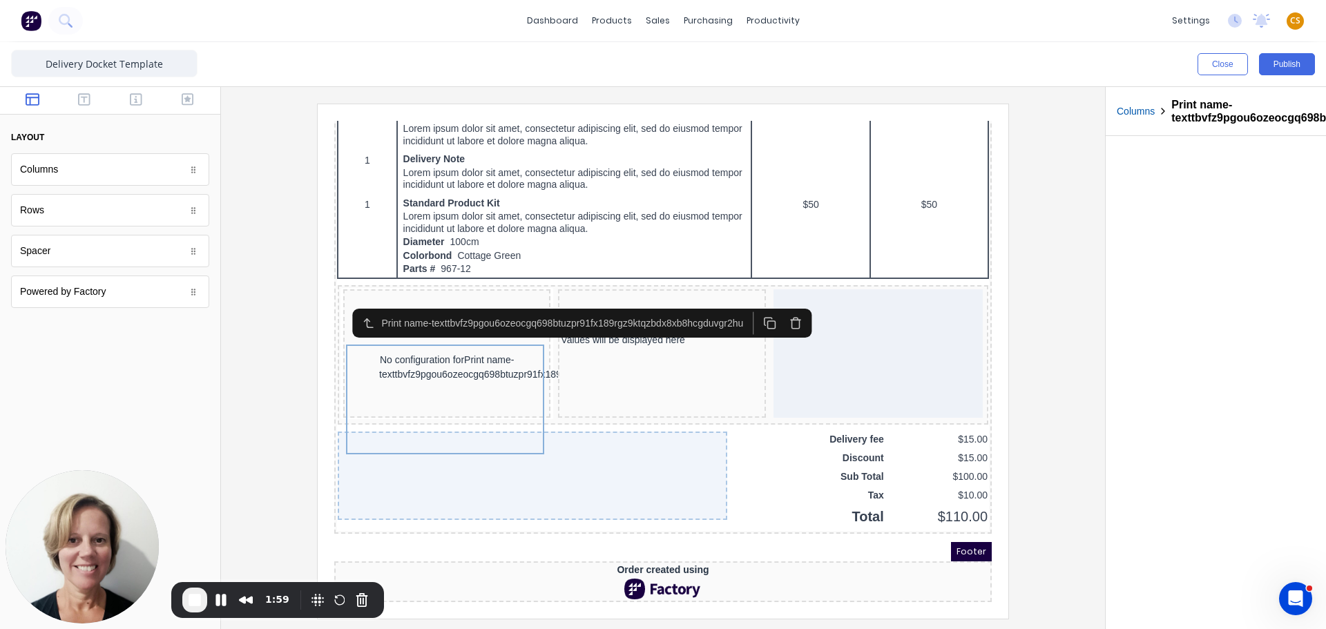
click at [786, 300] on icon "button" at bounding box center [779, 306] width 13 height 13
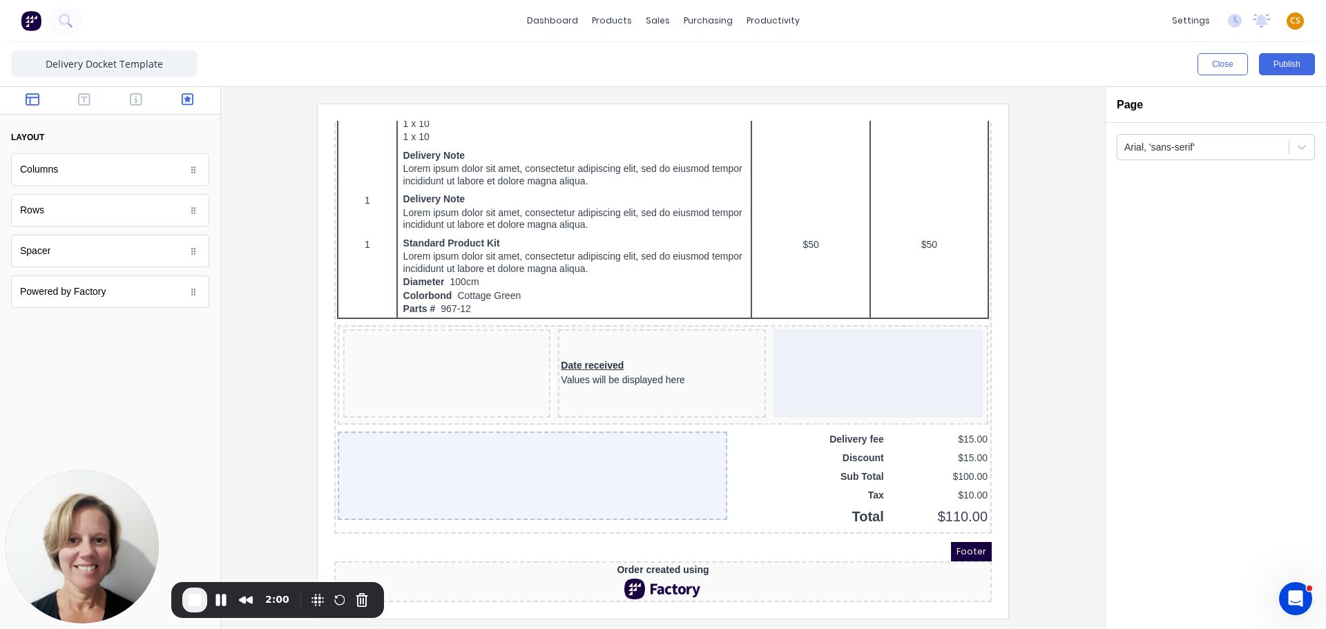
click at [184, 97] on icon "button" at bounding box center [188, 100] width 12 height 14
click at [196, 606] on span "End Recording" at bounding box center [194, 600] width 17 height 17
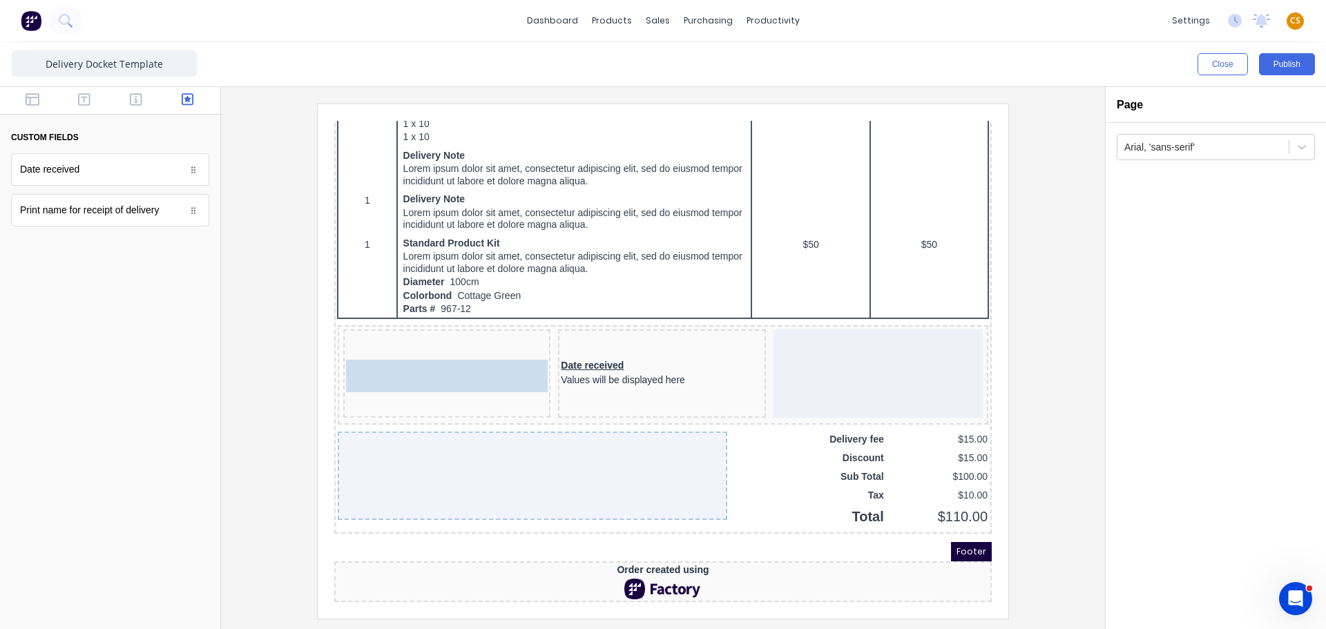
drag, startPoint x: 183, startPoint y: 218, endPoint x: 477, endPoint y: 363, distance: 328.3
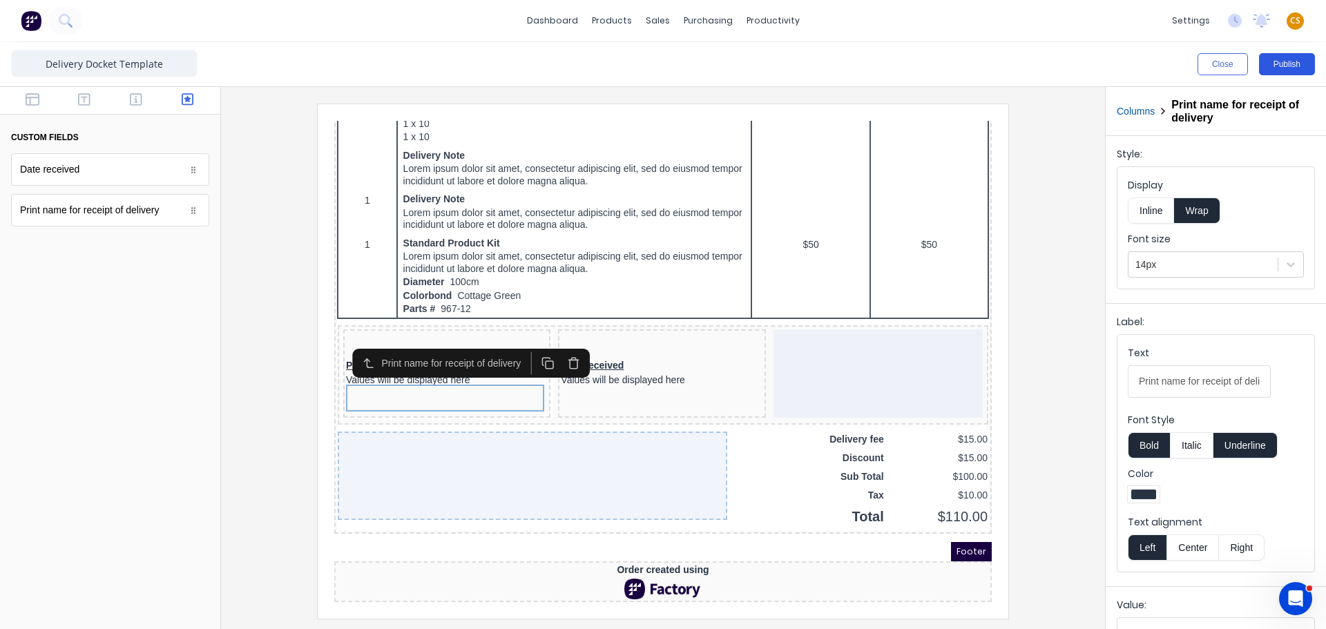
click at [1284, 66] on button "Publish" at bounding box center [1287, 64] width 56 height 22
